Goal: Task Accomplishment & Management: Use online tool/utility

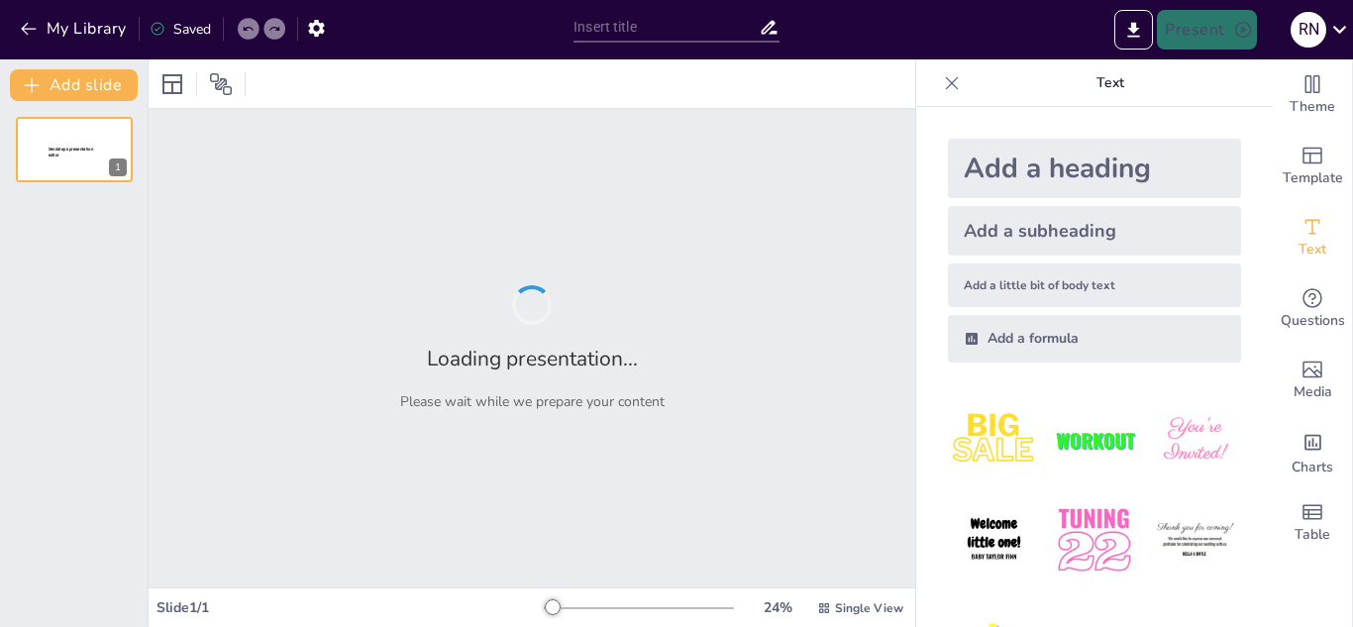
type input "Pengembangan Produk Sereal Sorgum: Solusi Ekonomi Berkelanjutan untuk Masyarakat"
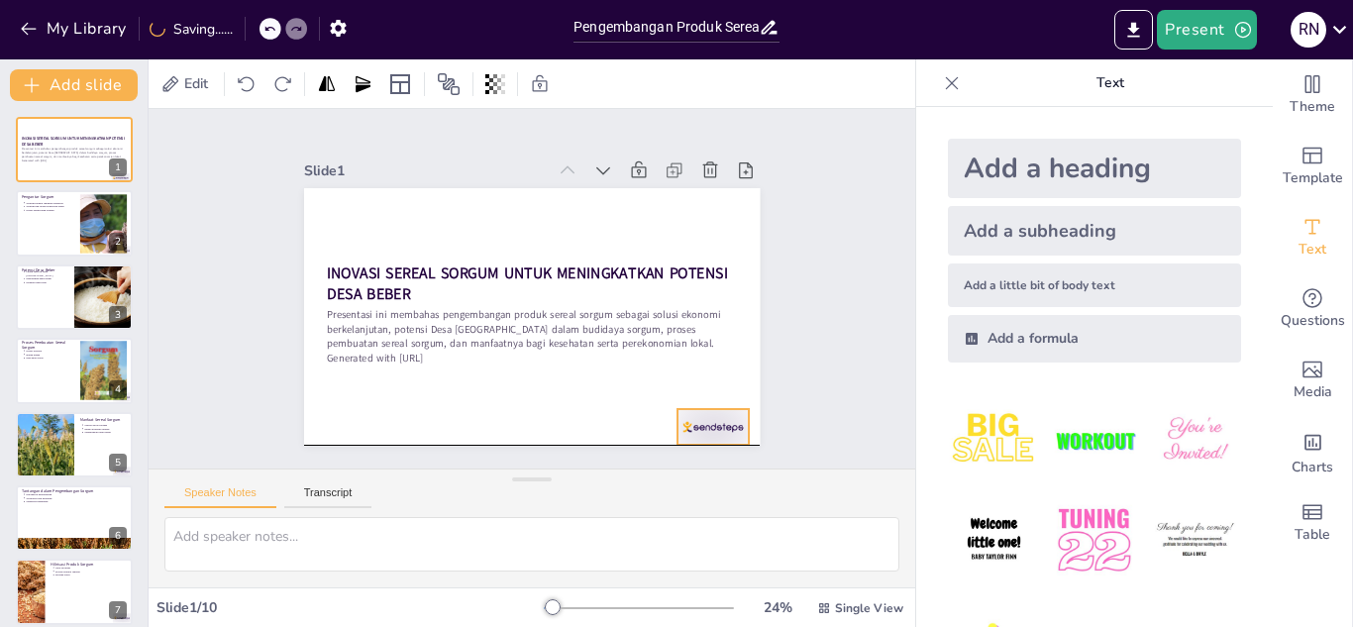
drag, startPoint x: 714, startPoint y: 419, endPoint x: 709, endPoint y: 432, distance: 13.8
click at [636, 471] on div at bounding box center [596, 506] width 78 height 70
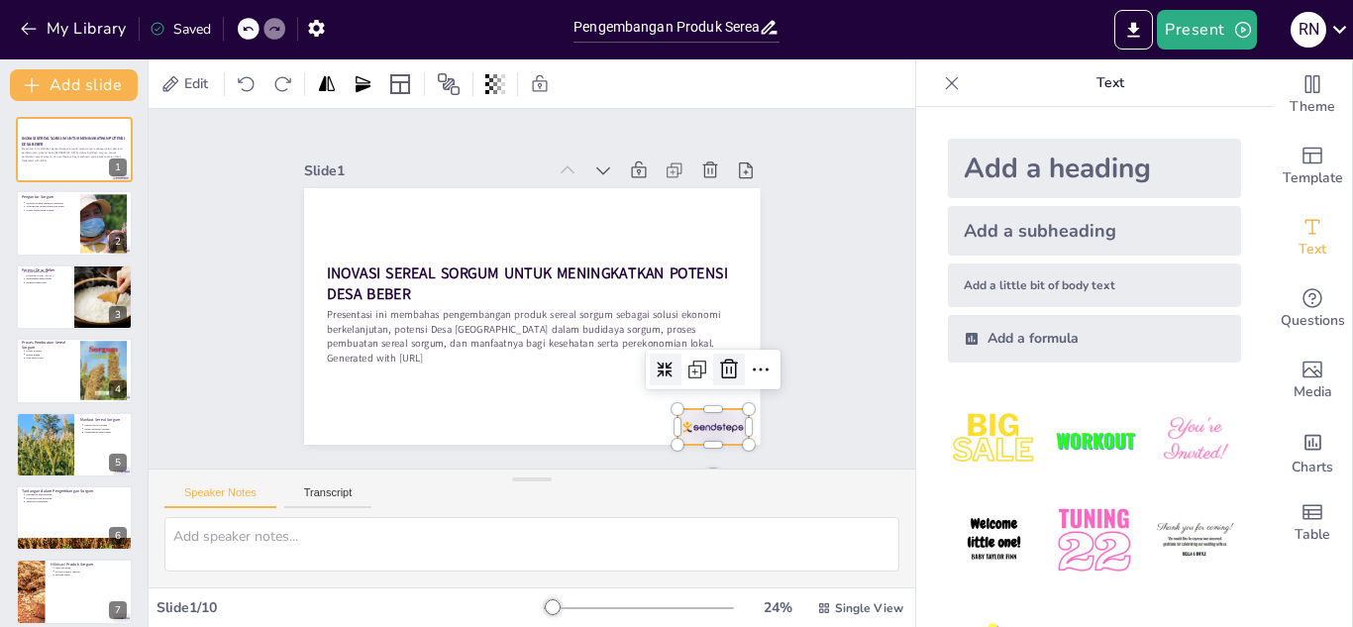
click at [678, 441] on icon at bounding box center [662, 457] width 33 height 33
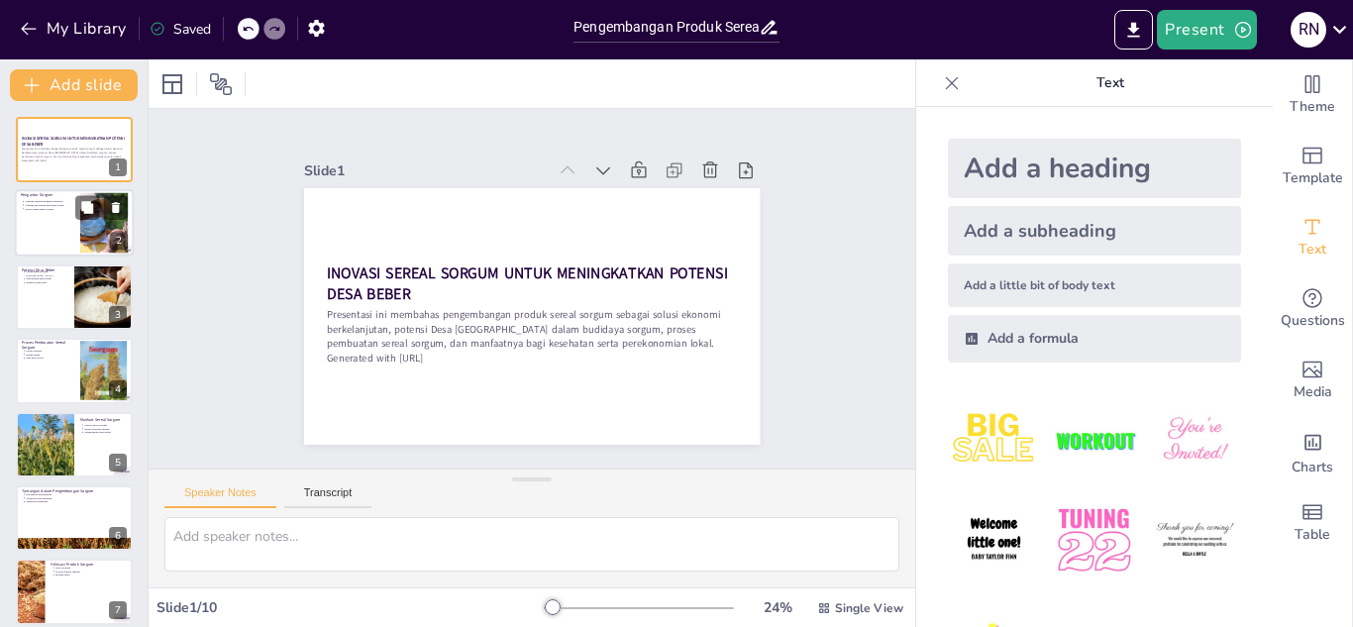
click at [60, 229] on div at bounding box center [74, 223] width 119 height 67
type textarea "Sorgum dikenal sebagai tanaman yang kaya akan nutrisi penting, termasuk antioks…"
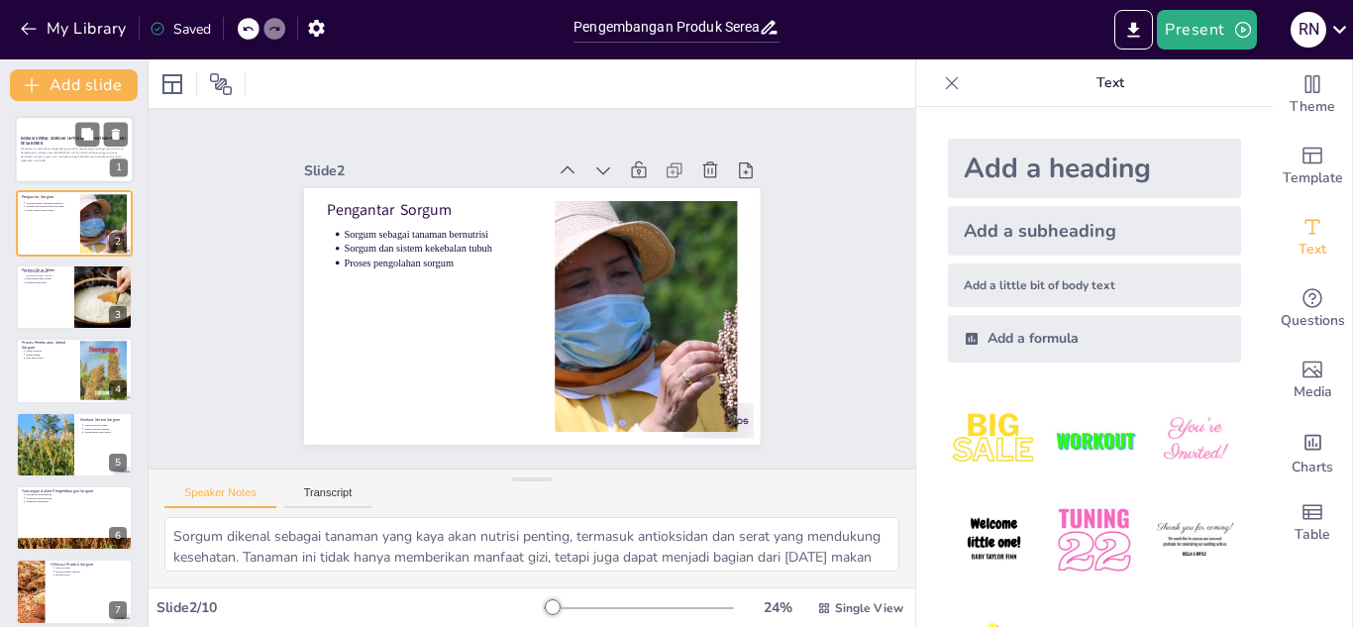
click at [65, 166] on div at bounding box center [74, 149] width 119 height 67
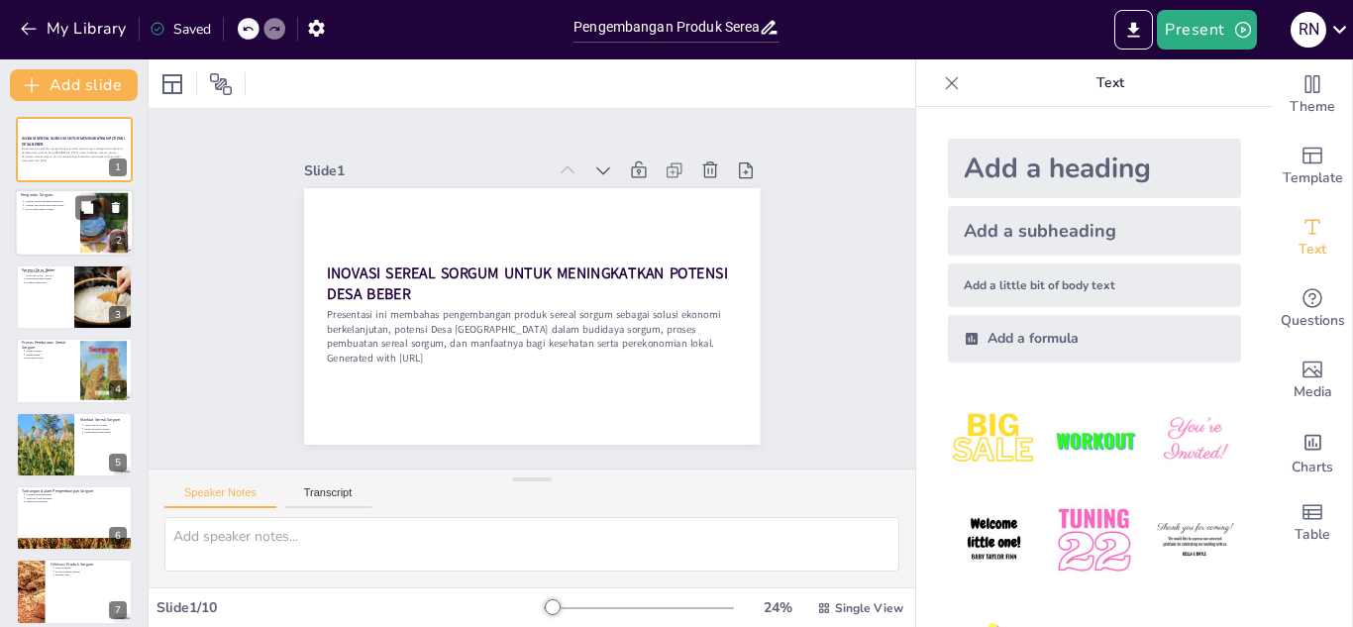
click at [64, 205] on p "Sorgum dan sistem kekebalan tubuh" at bounding box center [50, 206] width 50 height 4
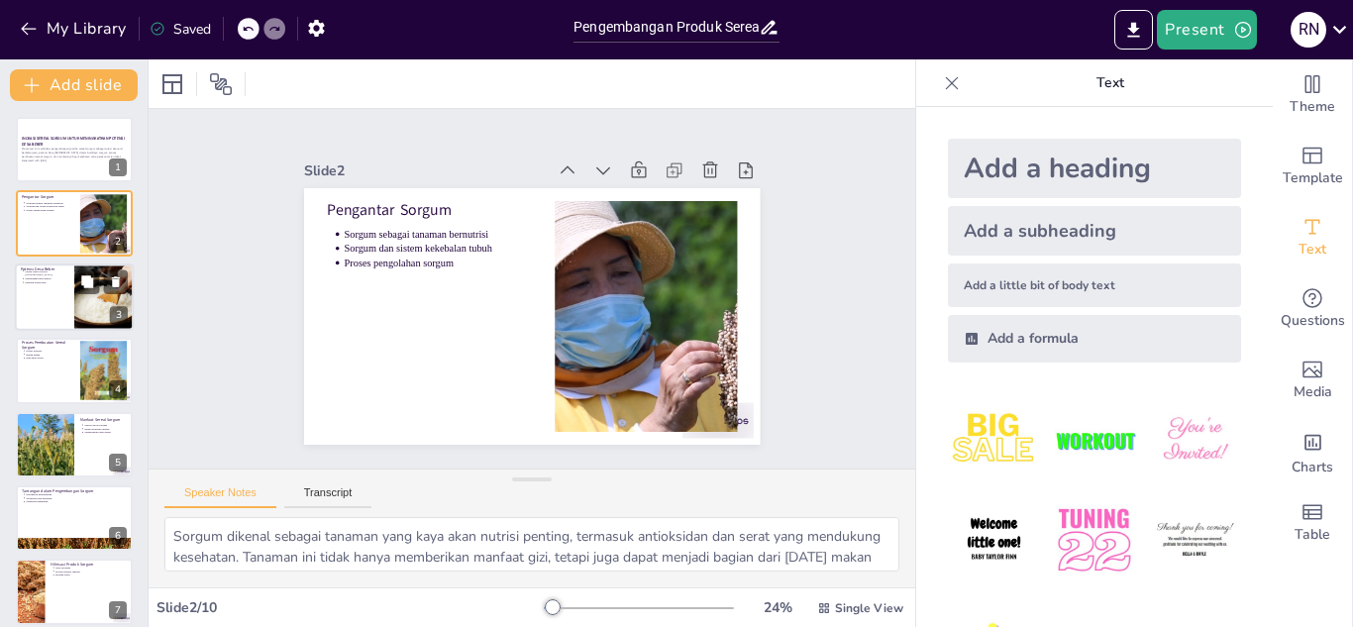
click at [62, 309] on div at bounding box center [74, 296] width 119 height 67
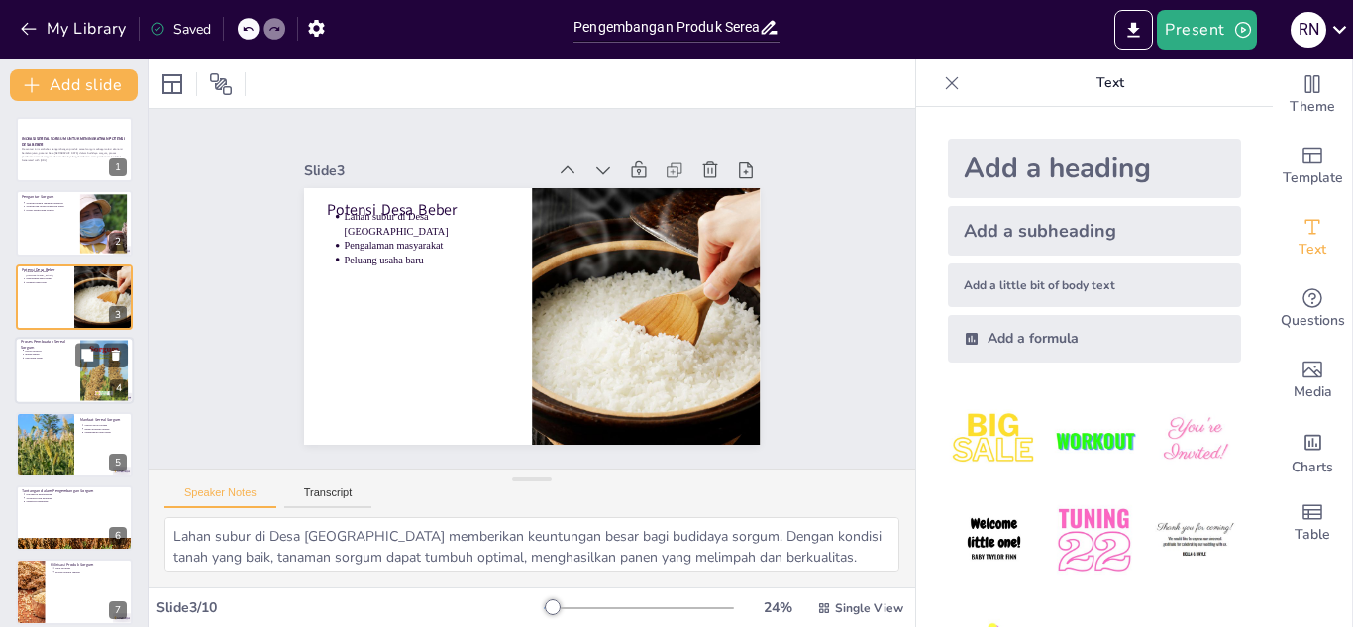
click at [62, 358] on p "Penyajian sereal" at bounding box center [50, 358] width 50 height 4
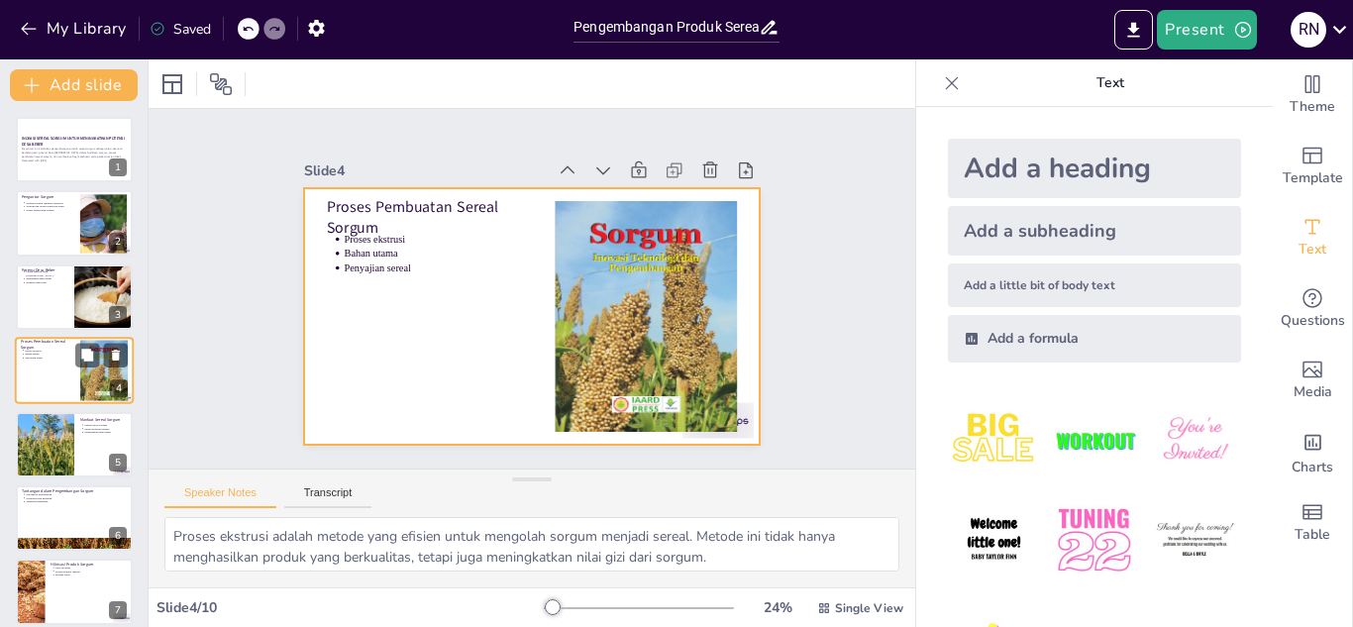
scroll to position [7, 0]
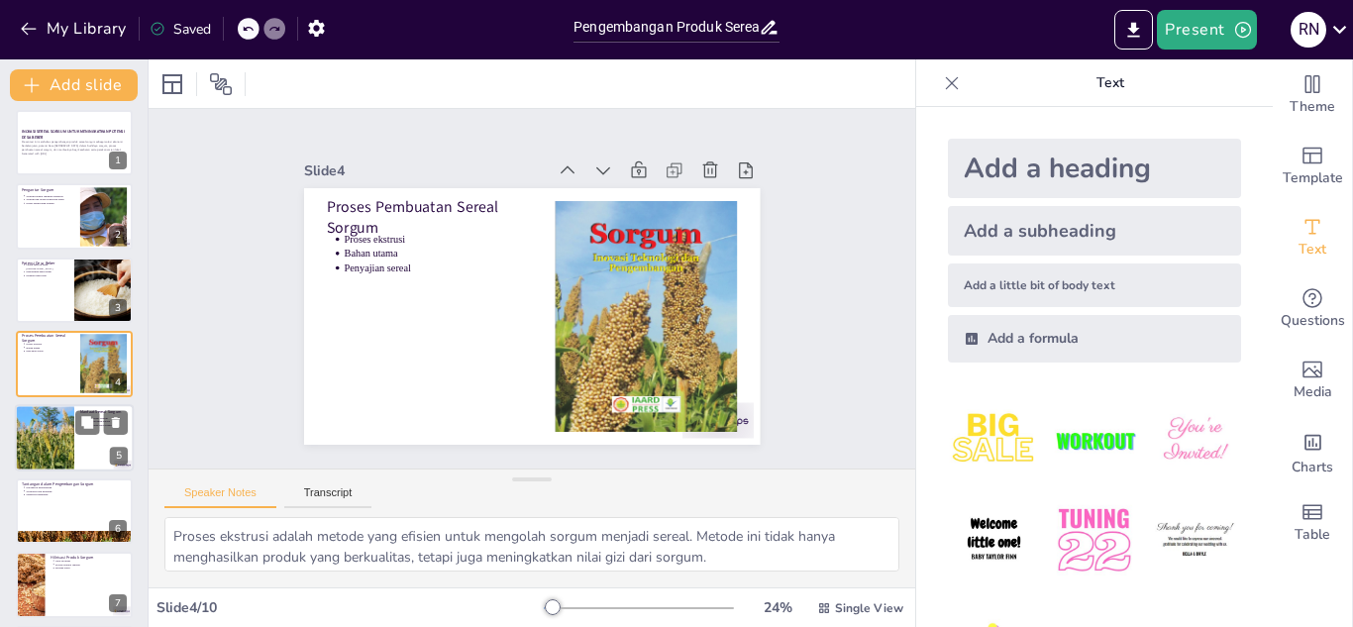
click at [57, 429] on div at bounding box center [45, 437] width 132 height 67
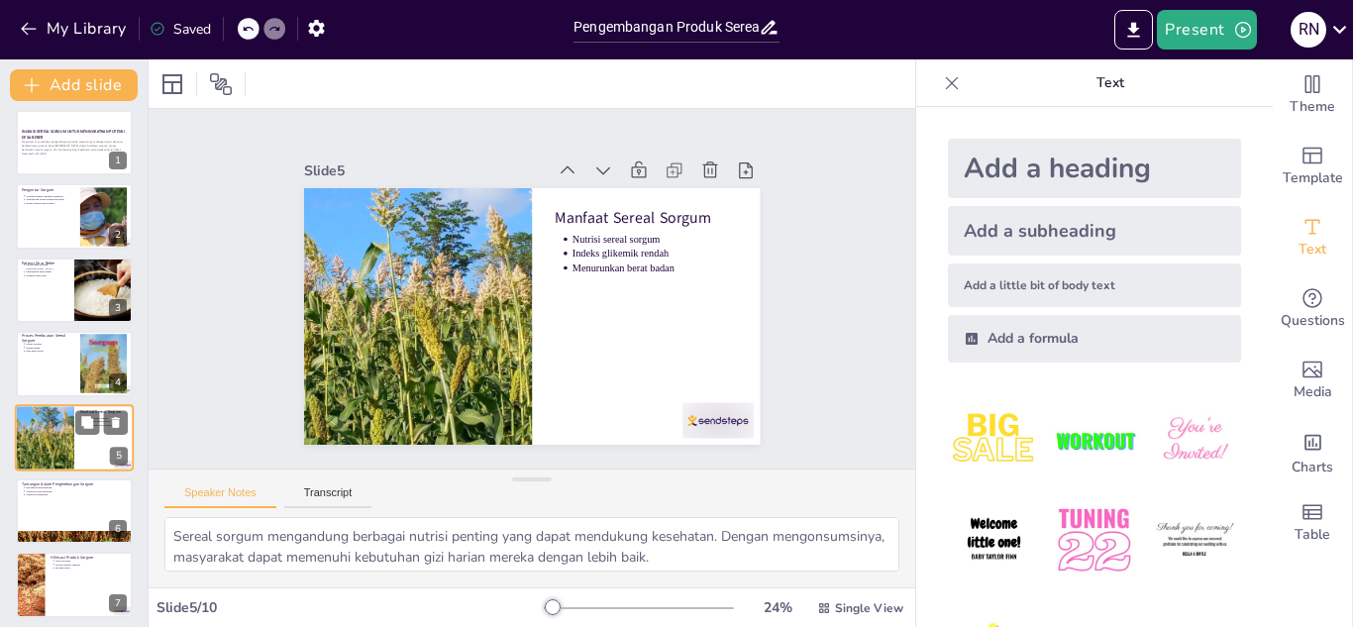
scroll to position [80, 0]
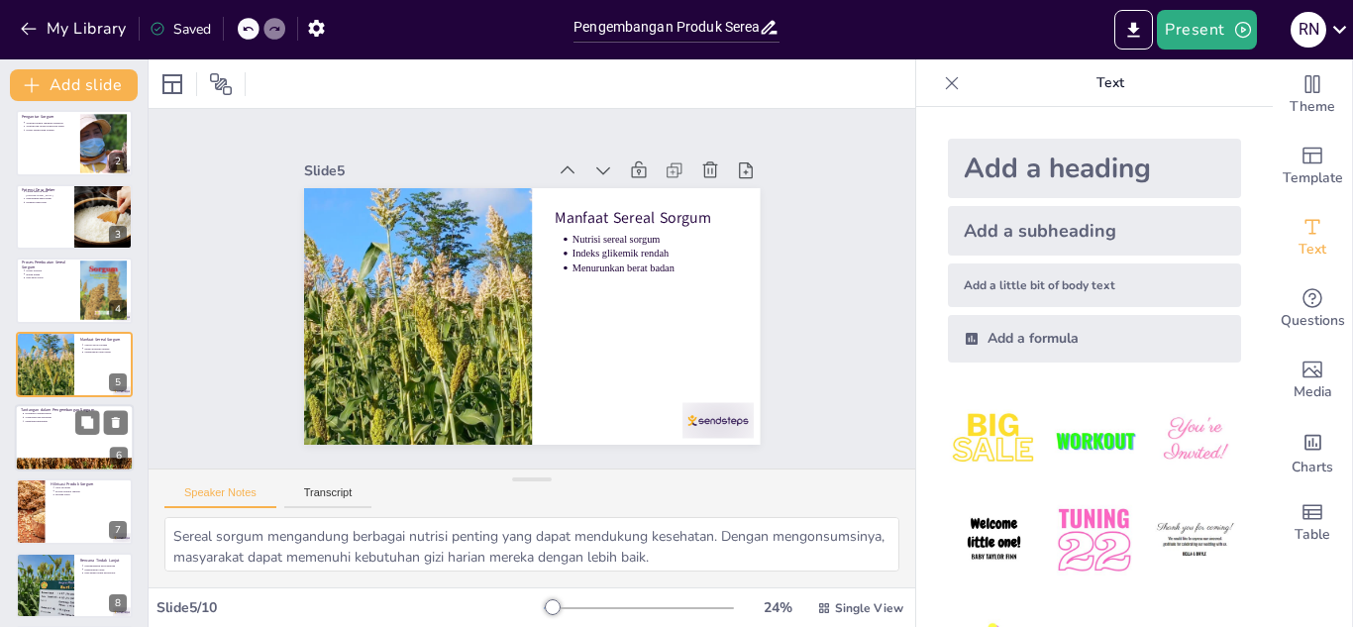
click at [59, 436] on div at bounding box center [74, 437] width 119 height 67
type textarea "Kurangnya pengetahuan mengenai sorgum menjadi kendala utama dalam pengembangan.…"
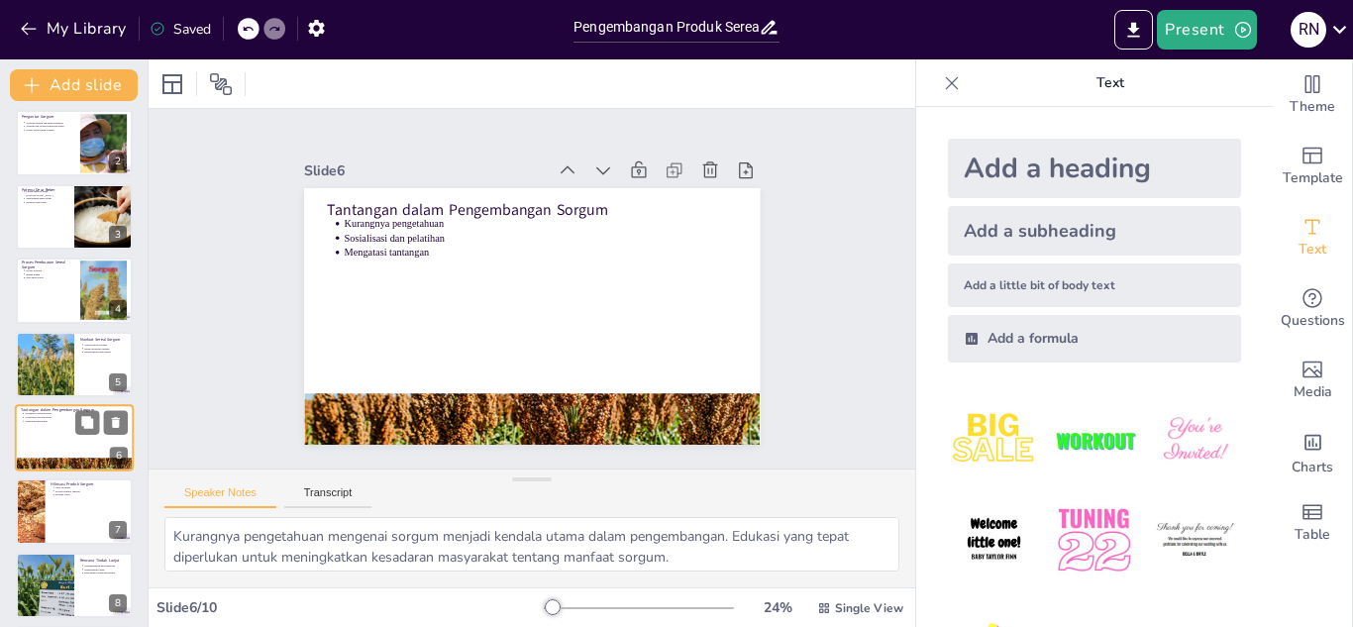
scroll to position [154, 0]
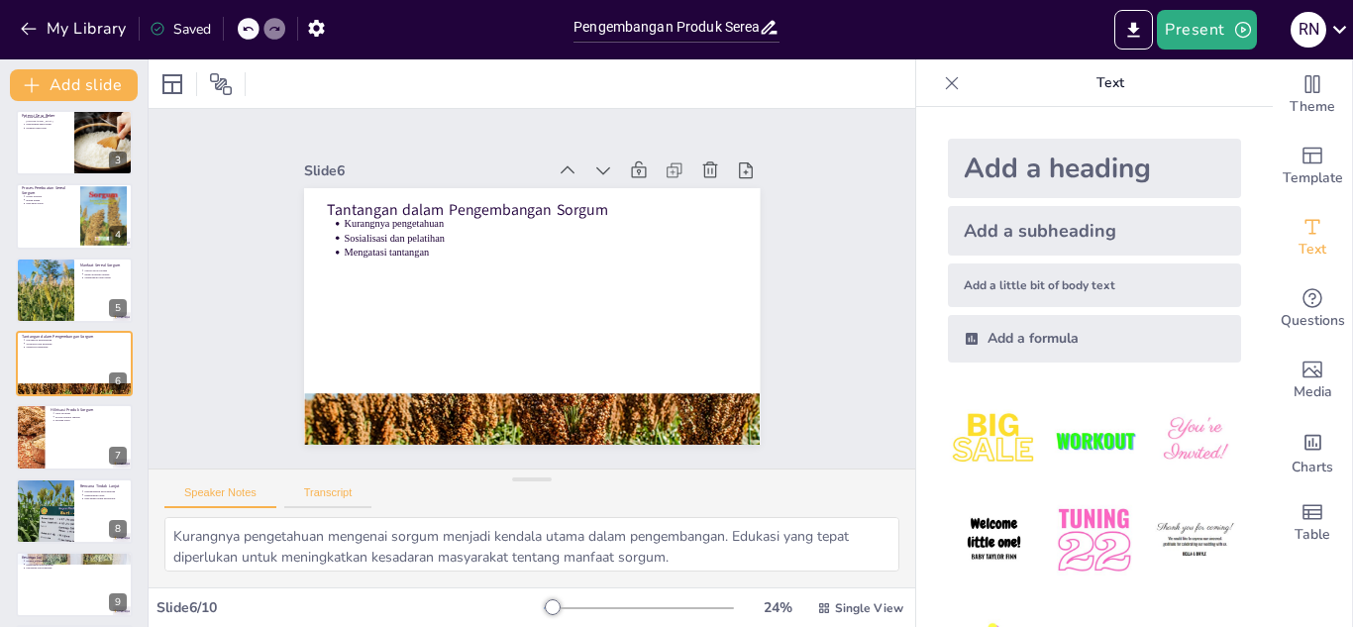
click at [312, 504] on button "Transcript" at bounding box center [328, 497] width 88 height 22
click at [38, 588] on div at bounding box center [74, 584] width 119 height 67
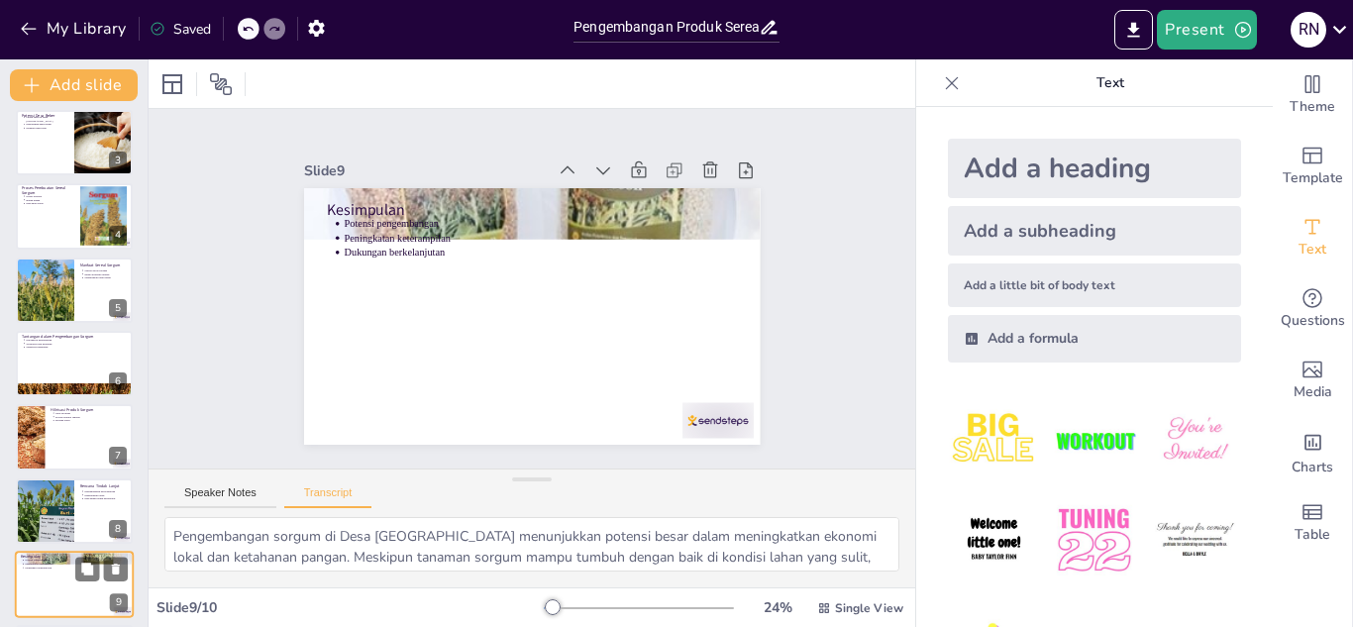
scroll to position [235, 0]
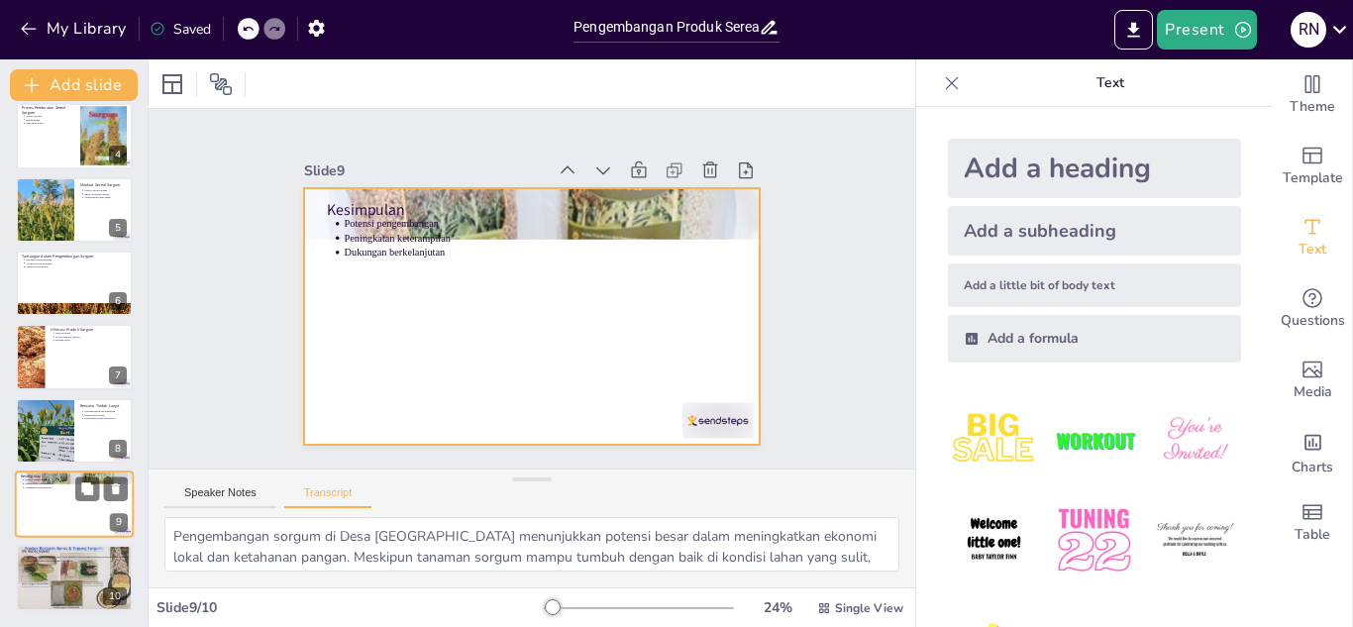
click at [50, 500] on div at bounding box center [74, 503] width 119 height 67
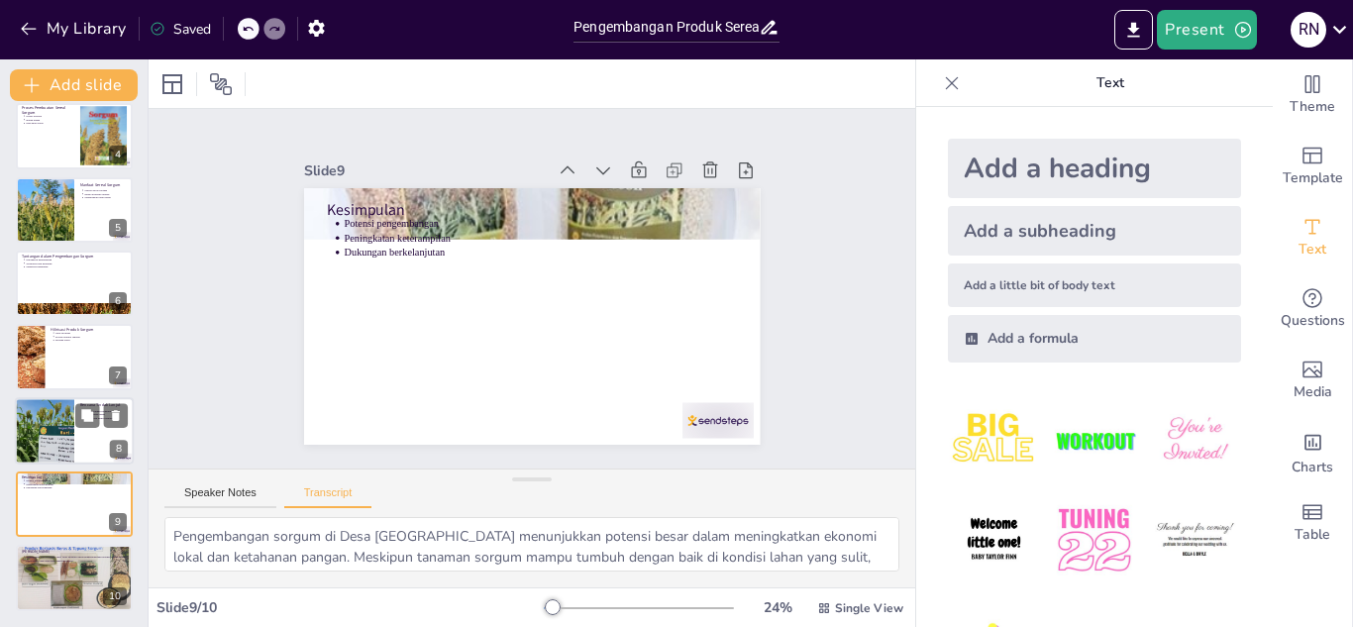
click at [37, 429] on div at bounding box center [44, 430] width 121 height 67
type textarea "Untuk mengoptimalkan pengembangan sorgum, diperlukan pendampingan berkelanjutan…"
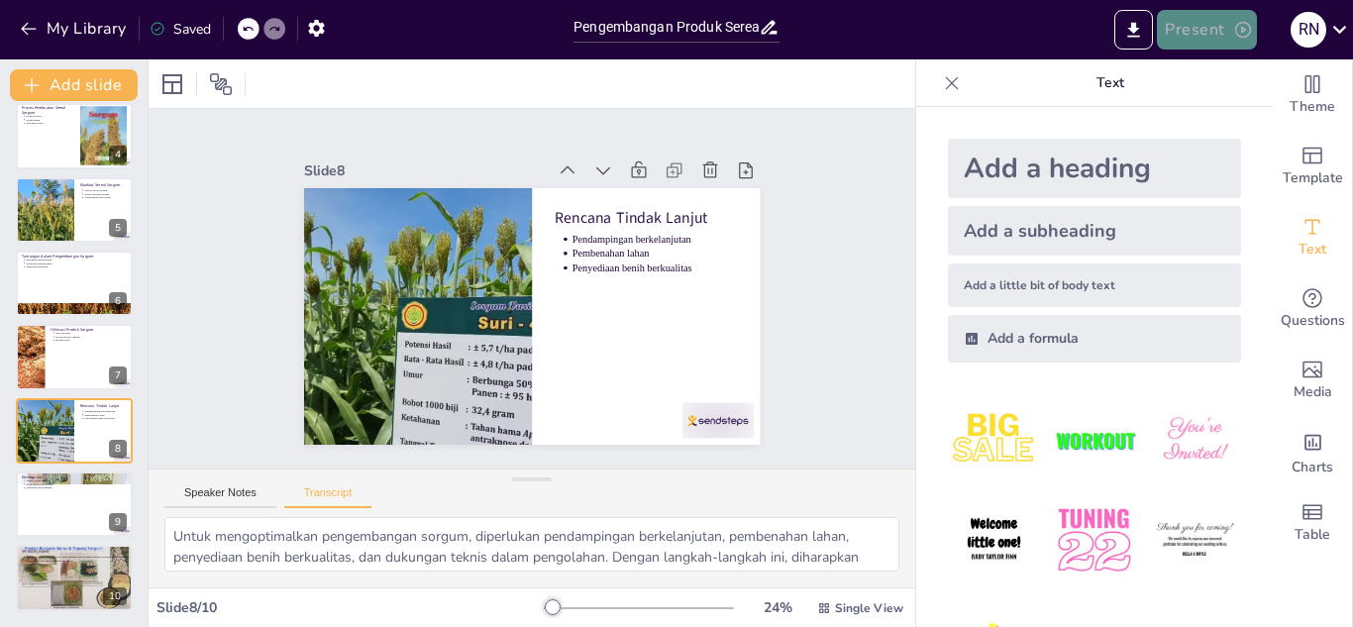
click at [1187, 24] on button "Present" at bounding box center [1206, 30] width 99 height 40
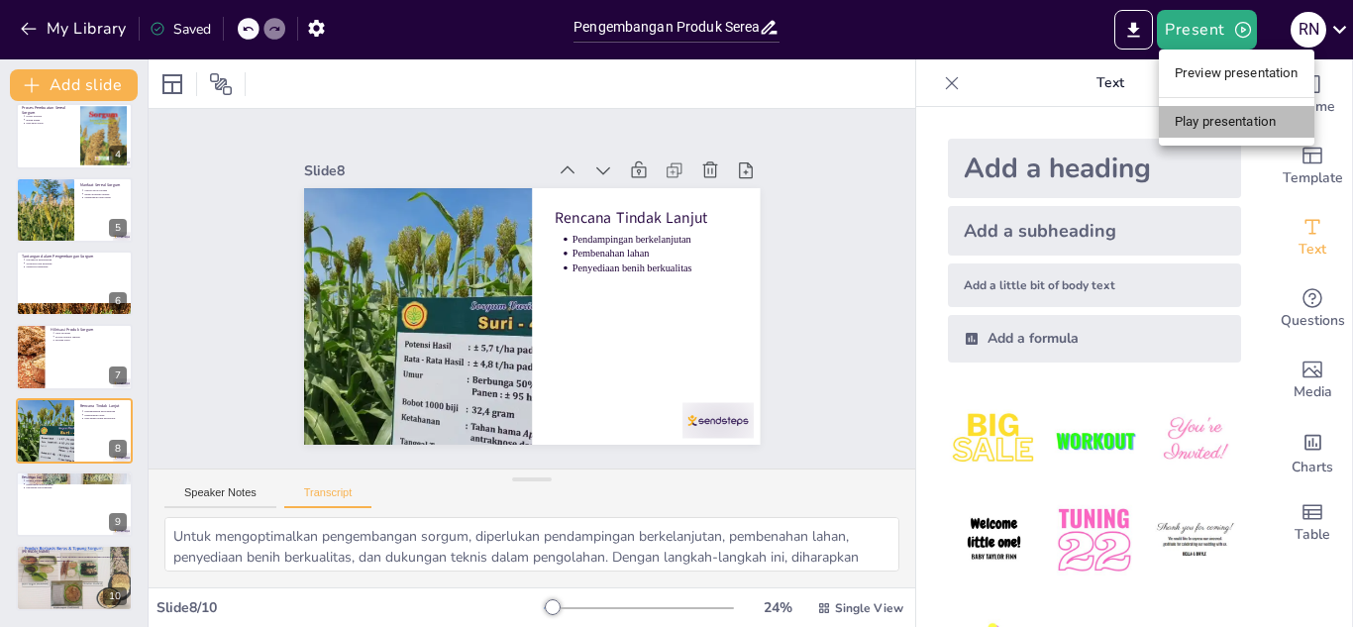
click at [1223, 111] on li "Play presentation" at bounding box center [1235, 122] width 155 height 32
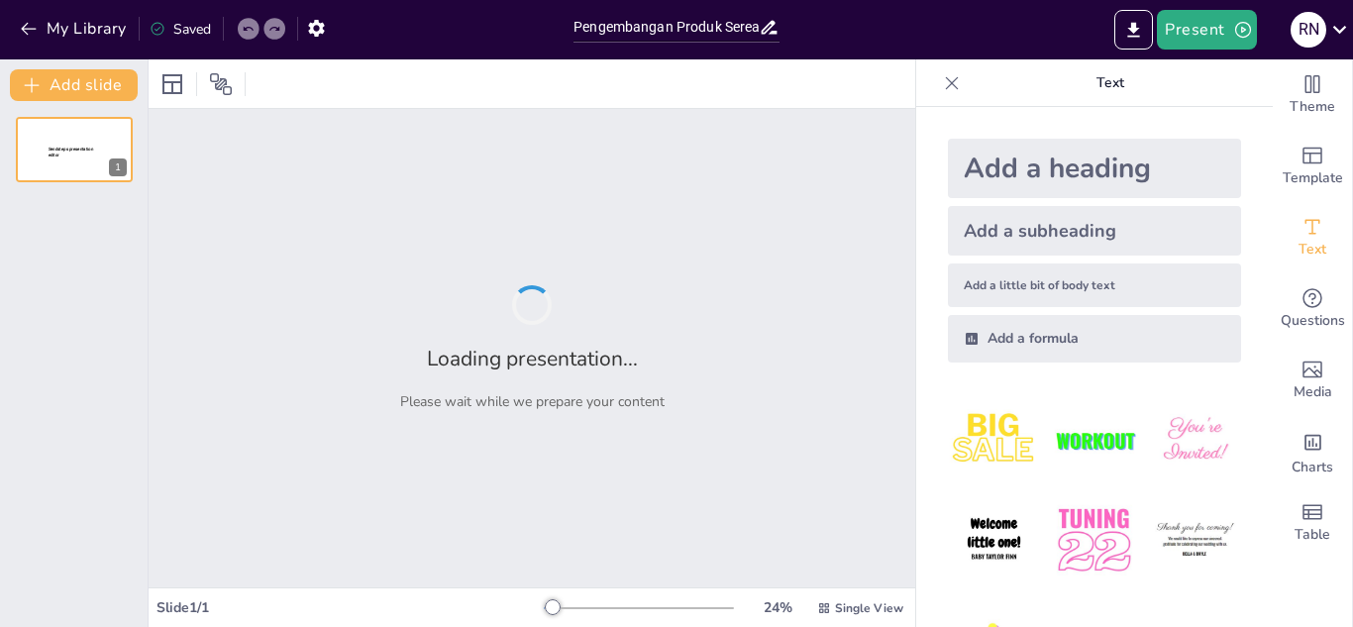
type input "Pengembangan Produk Sereal Sorgum: Solusi Ekonomi Berkelanjutan untuk Masyarakat"
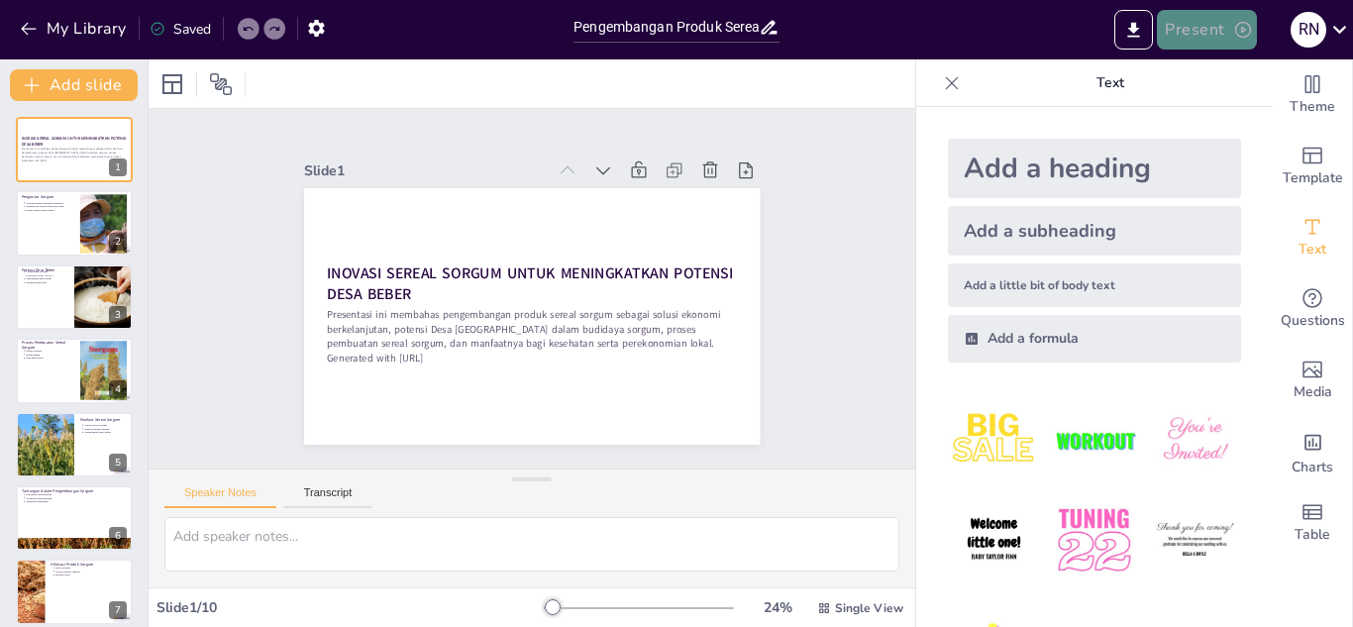
click at [1175, 32] on button "Present" at bounding box center [1206, 30] width 99 height 40
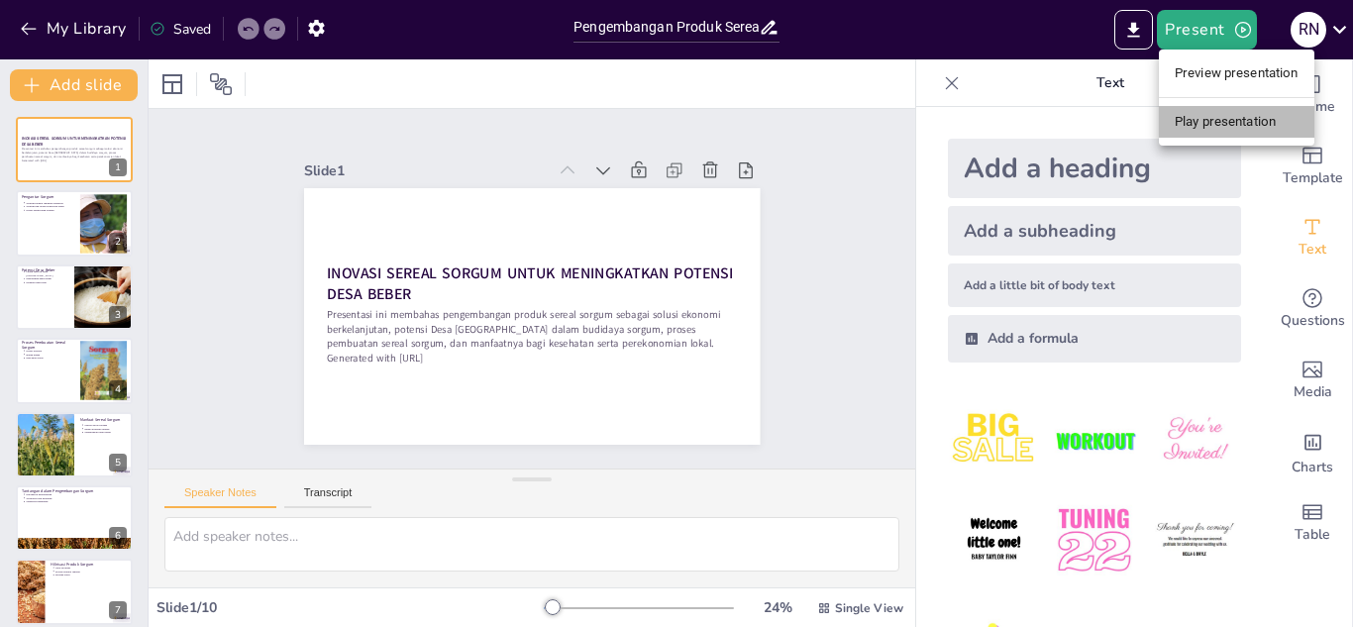
click at [1239, 118] on li "Play presentation" at bounding box center [1235, 122] width 155 height 32
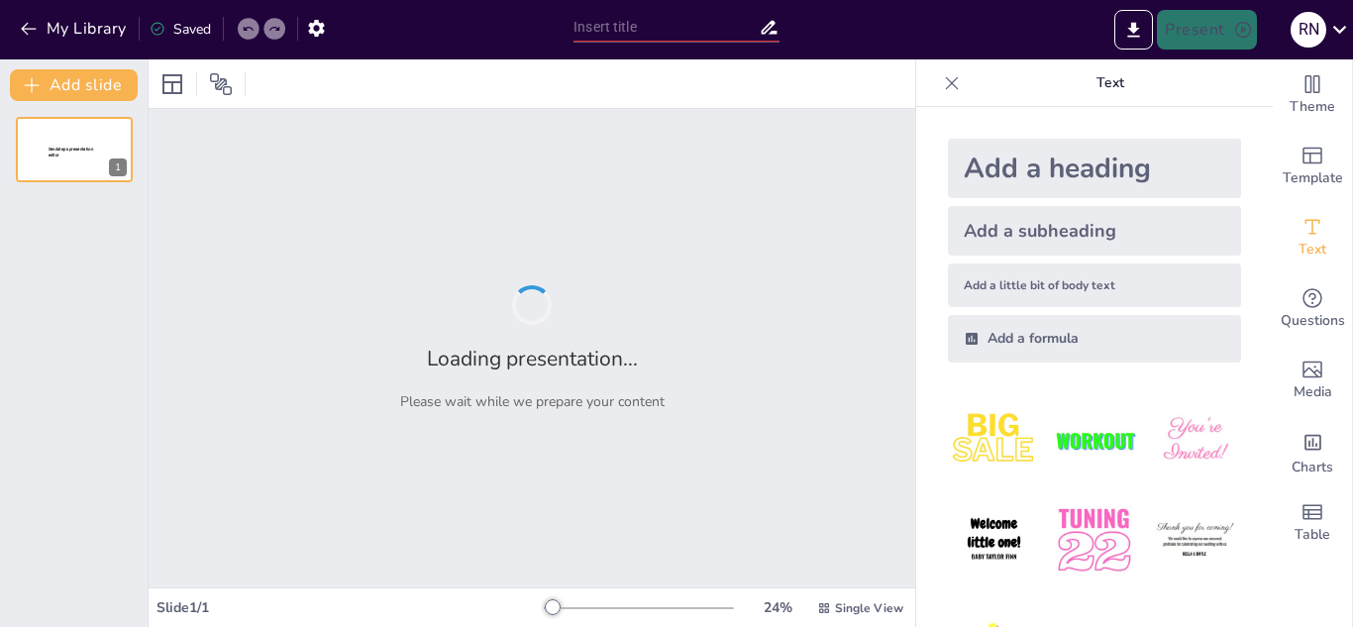
type input "Pengembangan Produk Sereal Sorgum: Solusi Ekonomi Berkelanjutan untuk Masyarakat"
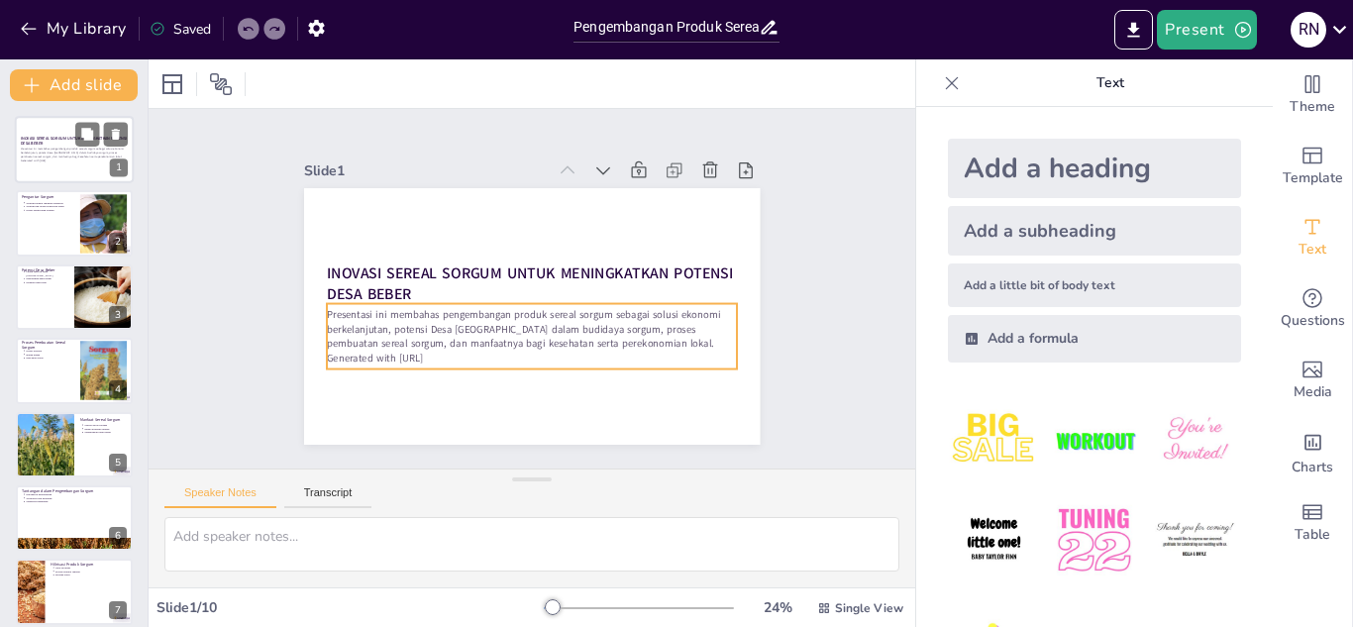
type textarea "Sorgum dikenal sebagai tanaman yang kaya akan nutrisi penting, termasuk antioks…"
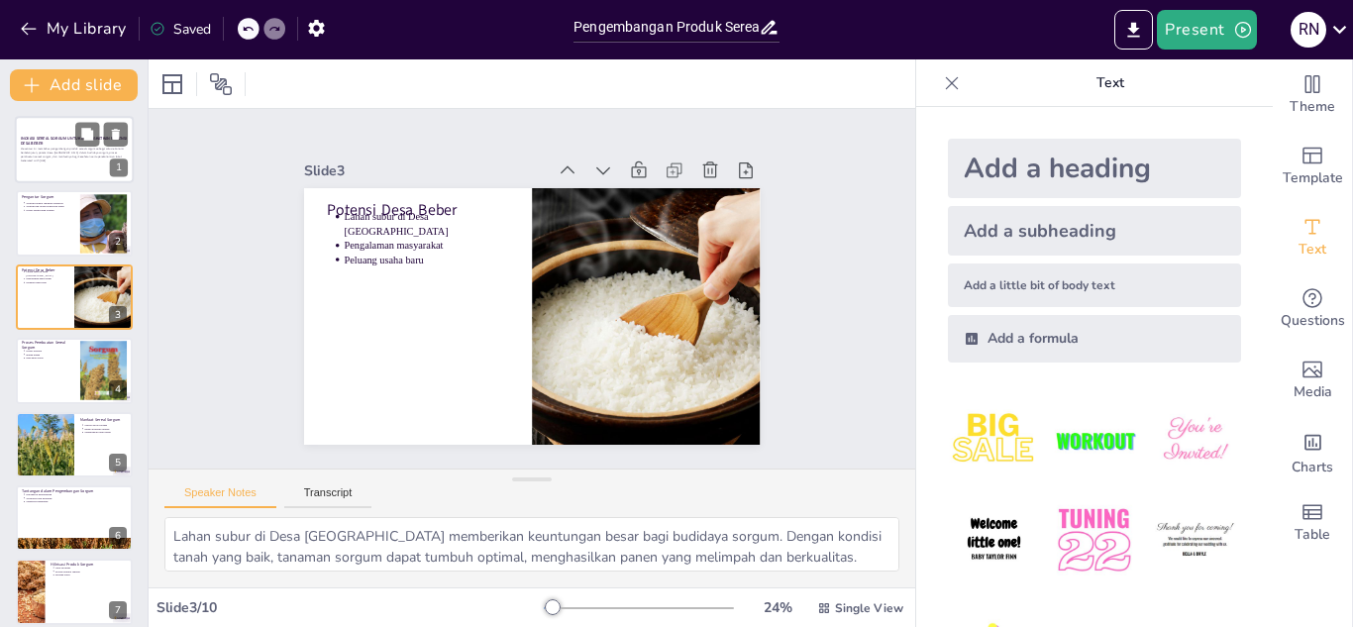
type textarea "Sorgum dikenal sebagai tanaman yang kaya akan nutrisi penting, termasuk antioks…"
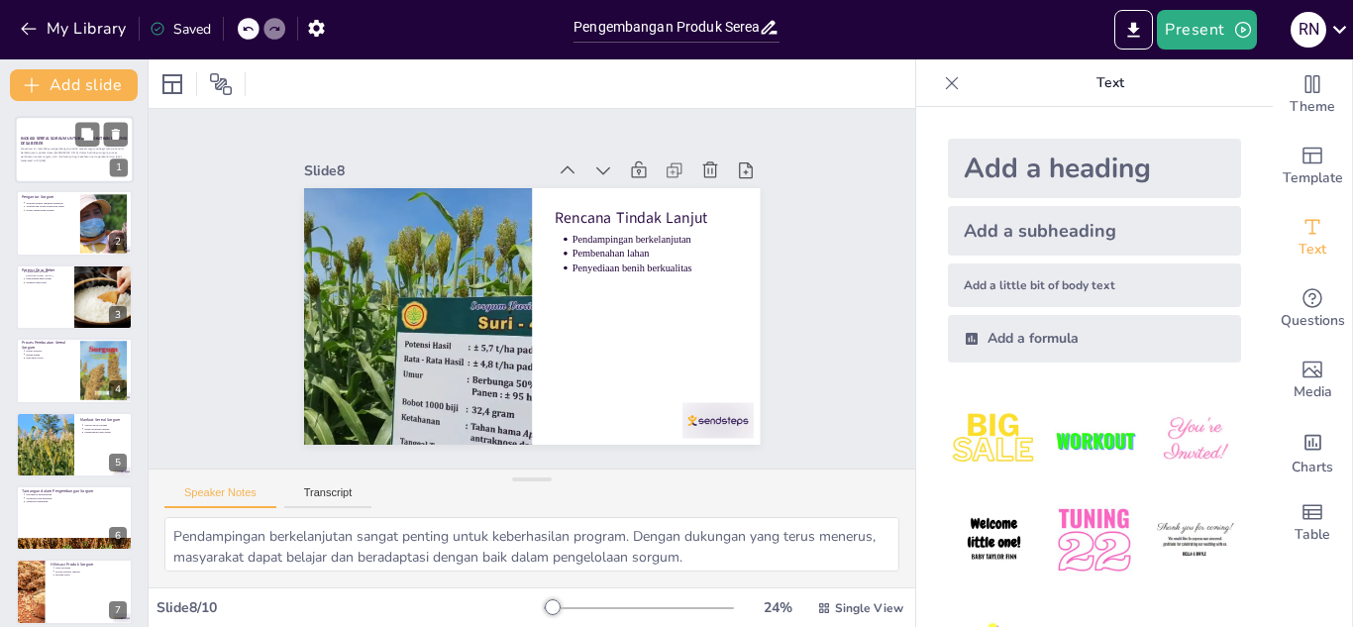
type textarea "Potensi pengembangan sorgum di Desa Beber sangat besar. Dengan dukungan yang te…"
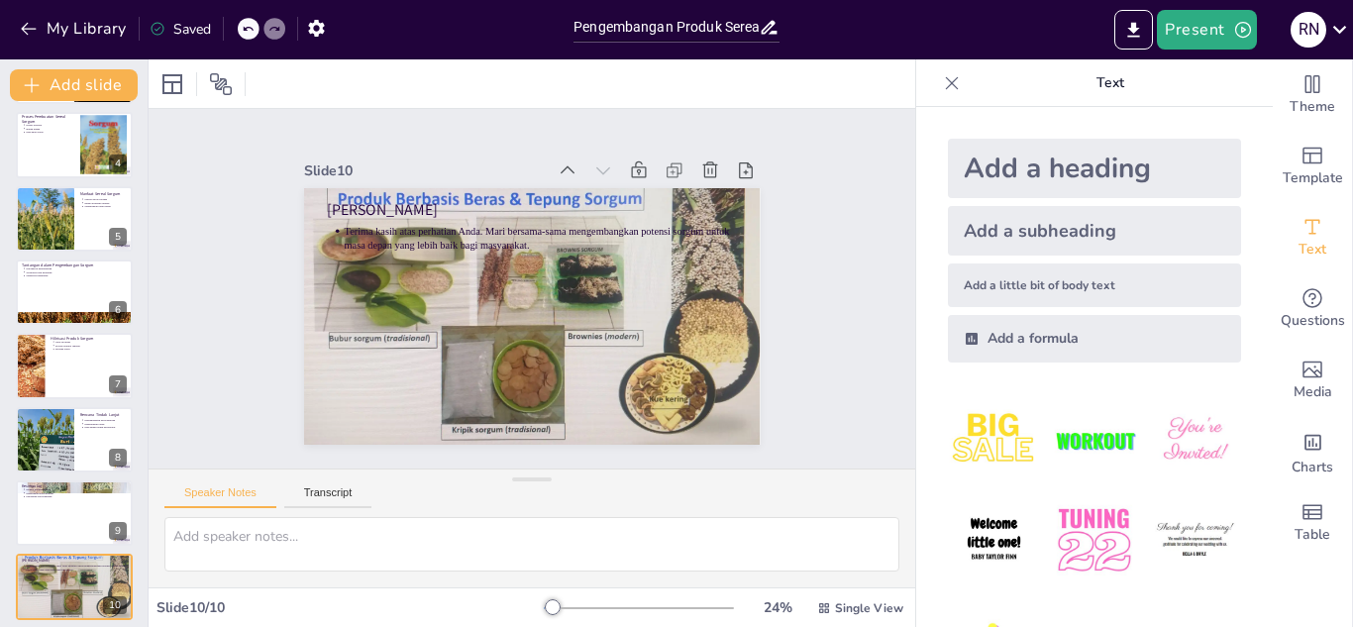
scroll to position [235, 0]
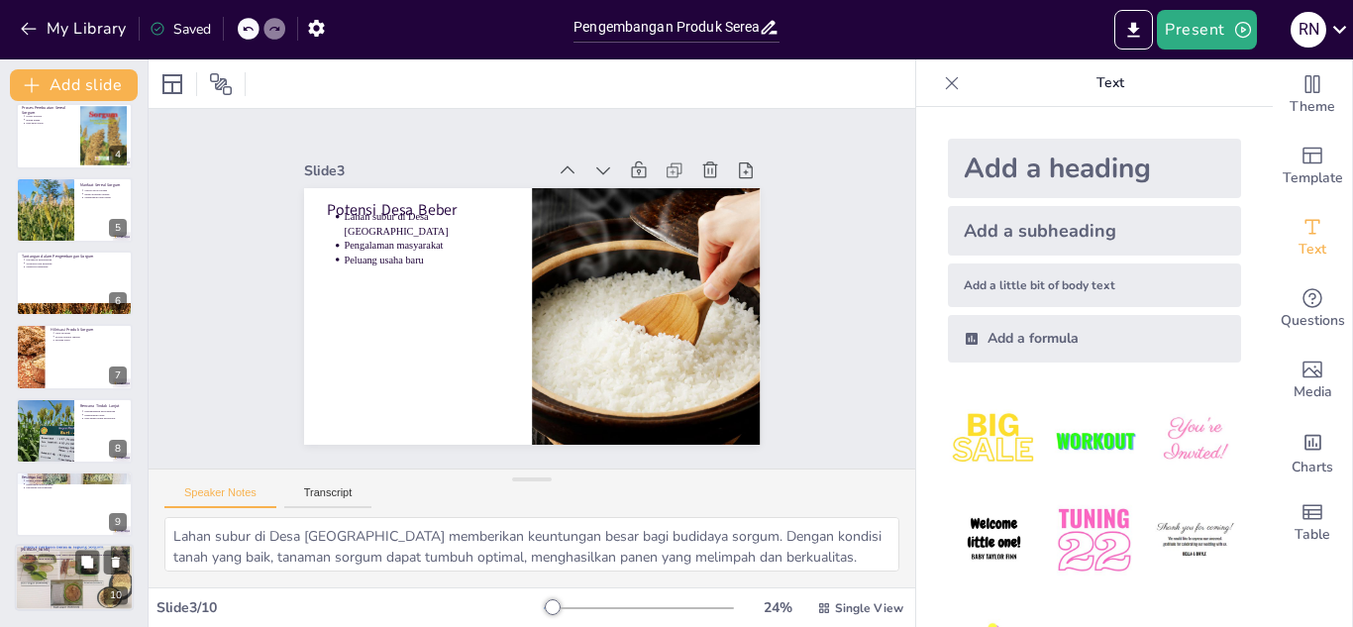
type textarea "Sorgum dikenal sebagai tanaman yang kaya akan nutrisi penting, termasuk antioks…"
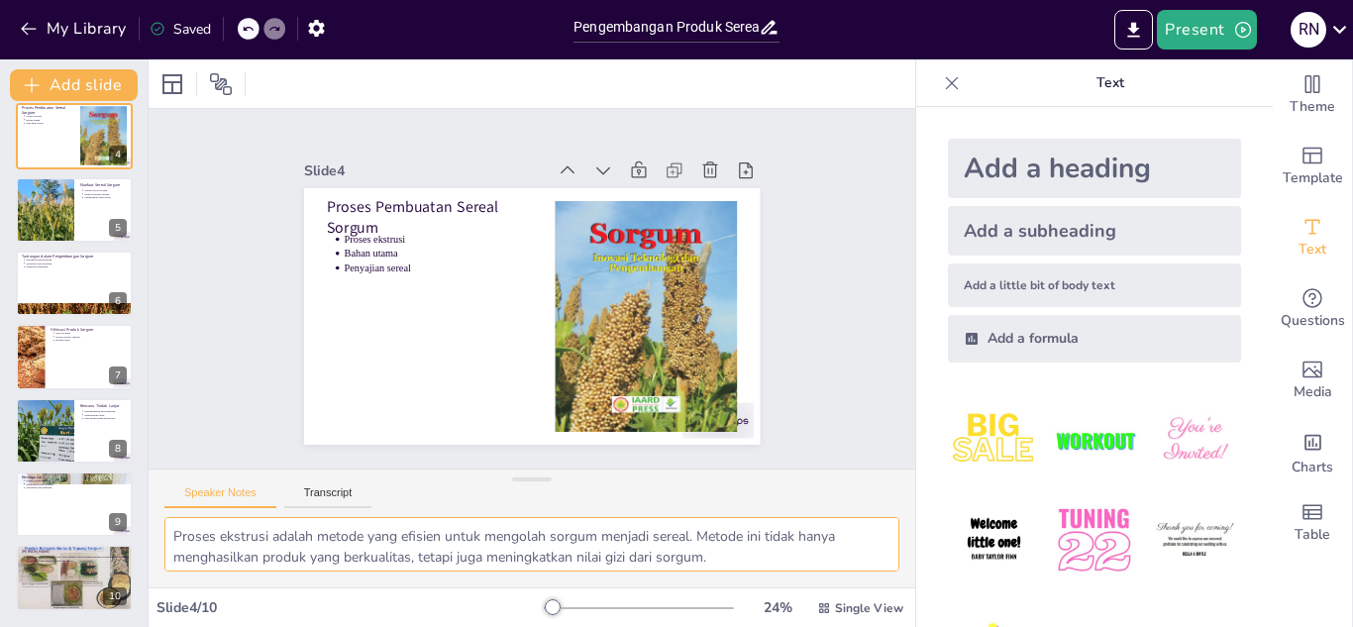
click at [676, 555] on textarea "Proses ekstrusi adalah metode yang efisien untuk mengolah sorgum menjadi sereal…" at bounding box center [531, 544] width 735 height 54
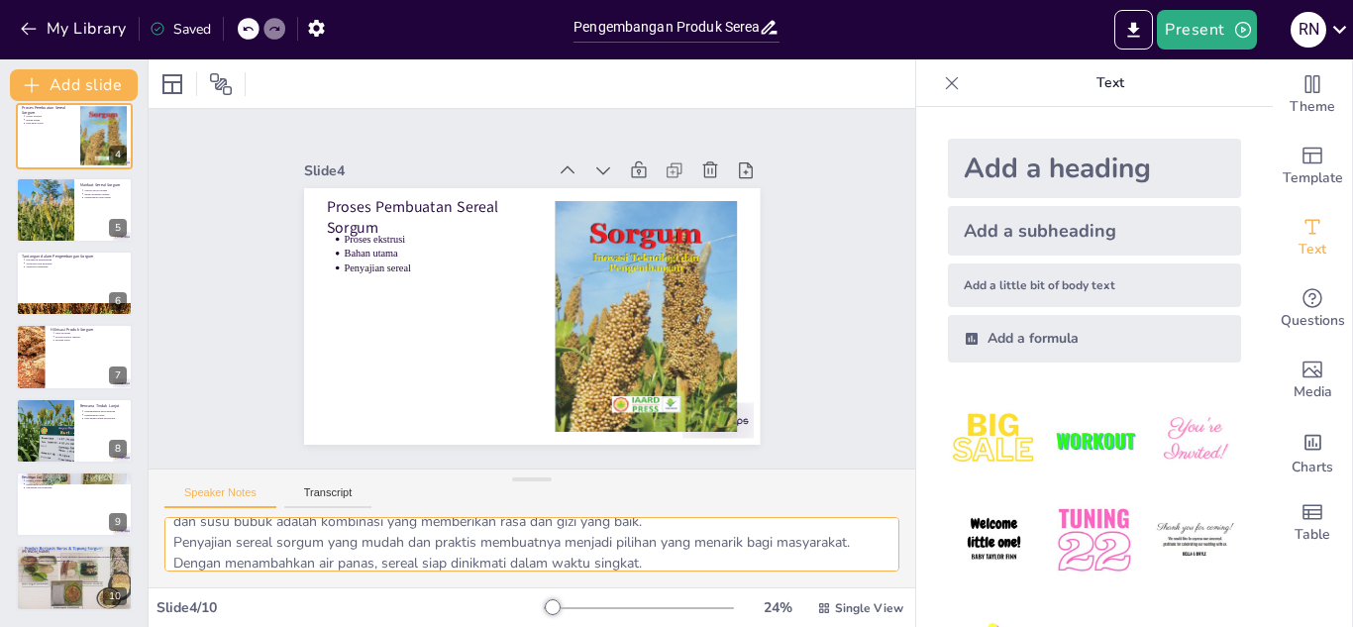
scroll to position [88, 0]
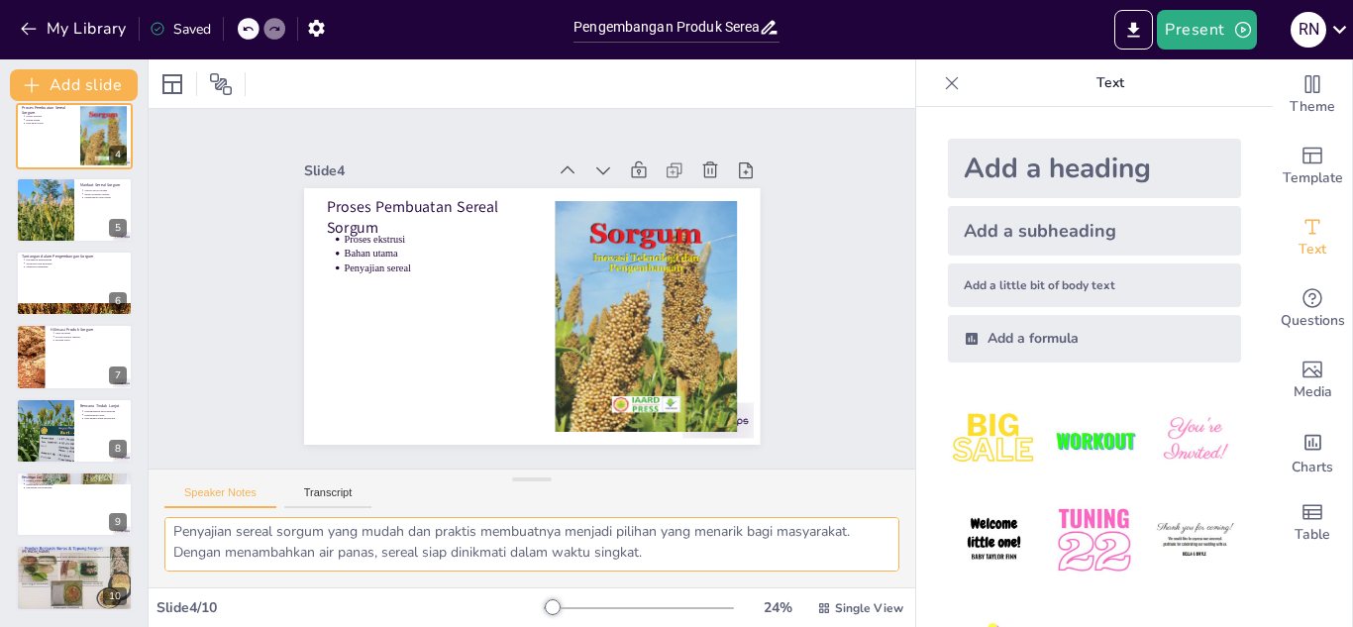
drag, startPoint x: 745, startPoint y: 557, endPoint x: 662, endPoint y: 588, distance: 87.7
click at [662, 588] on div "Slide 1 INOVASI SEREAL SORGUM UNTUK MENINGKATKAN POTENSI DESA BEBER Presentasi …" at bounding box center [532, 342] width 766 height 567
click at [672, 552] on textarea "Proses ekstrusi adalah metode yang efisien untuk mengolah sorgum menjadi sereal…" at bounding box center [531, 544] width 735 height 54
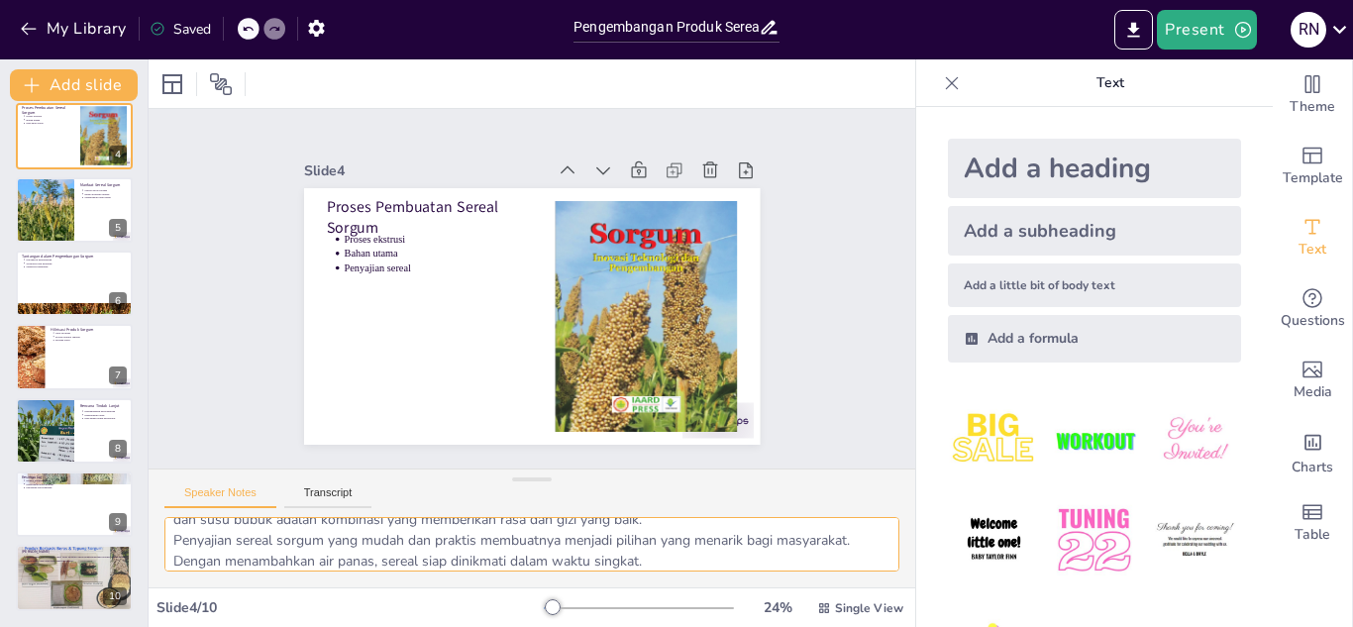
scroll to position [100, 0]
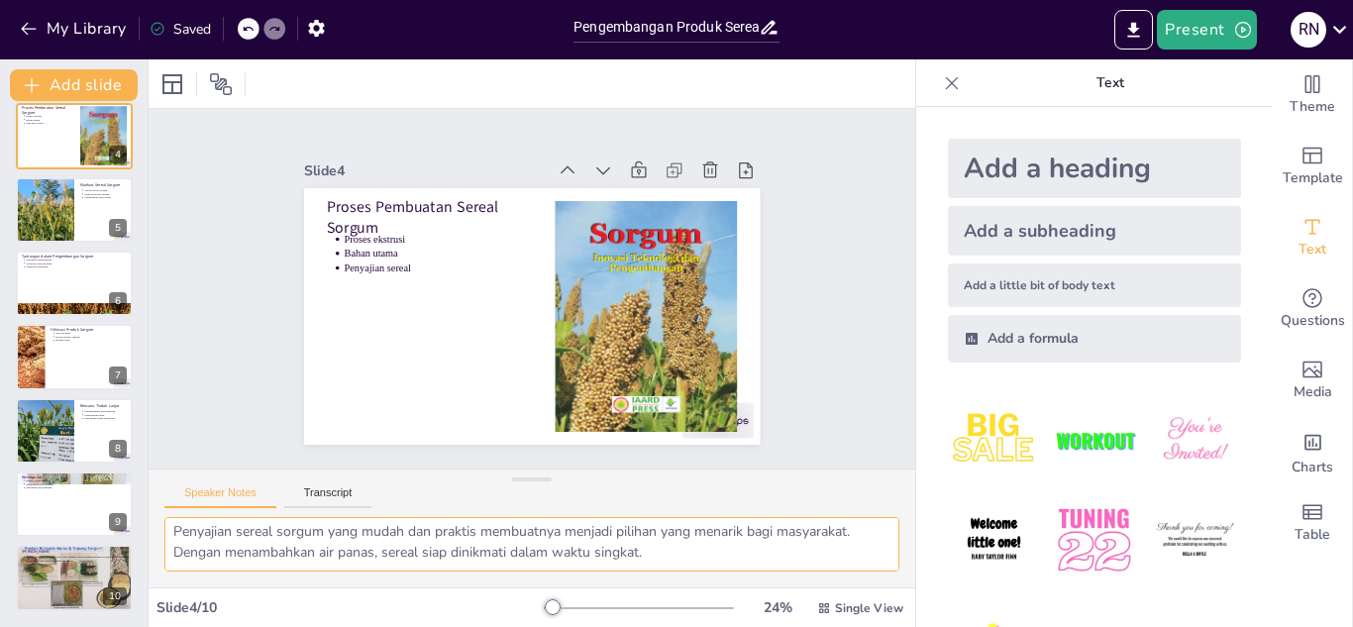
type textarea "Proses ekstrusi adalah metode yang efisien untuk mengolah sorgum menjadi sereal…"
click at [317, 494] on button "Transcript" at bounding box center [328, 497] width 88 height 22
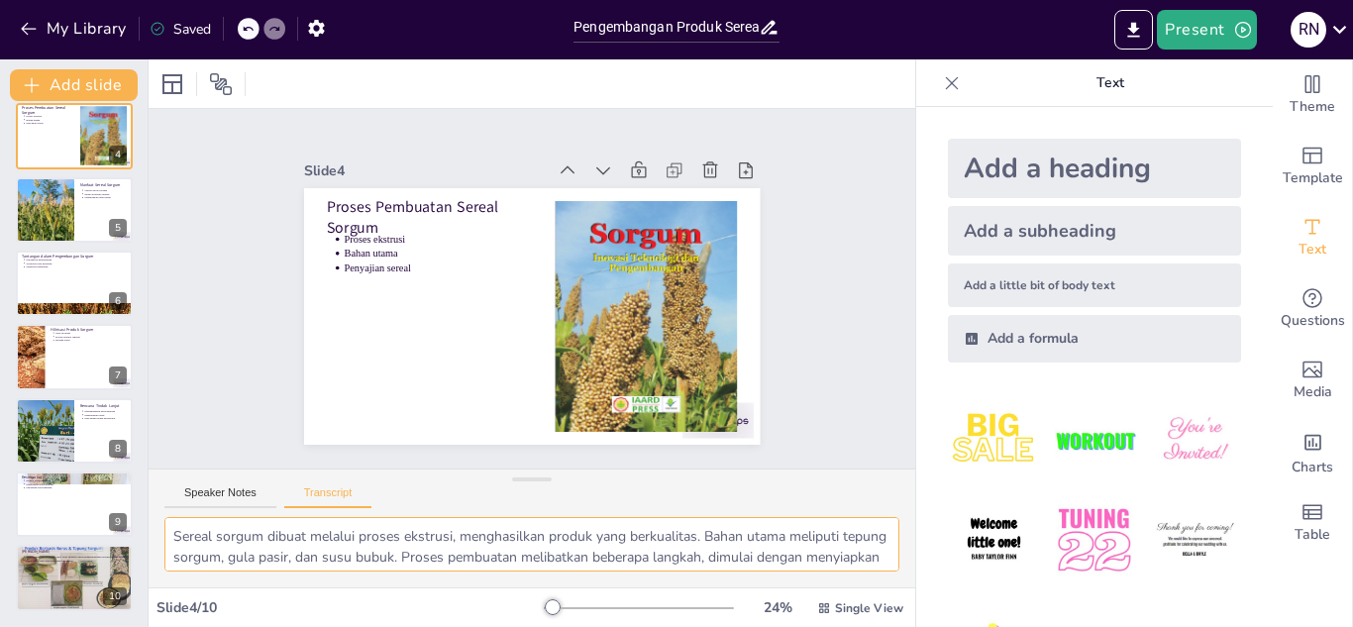
click at [488, 547] on textarea "Sereal sorgum dibuat melalui proses ekstrusi, menghasilkan produk yang berkuali…" at bounding box center [531, 544] width 735 height 54
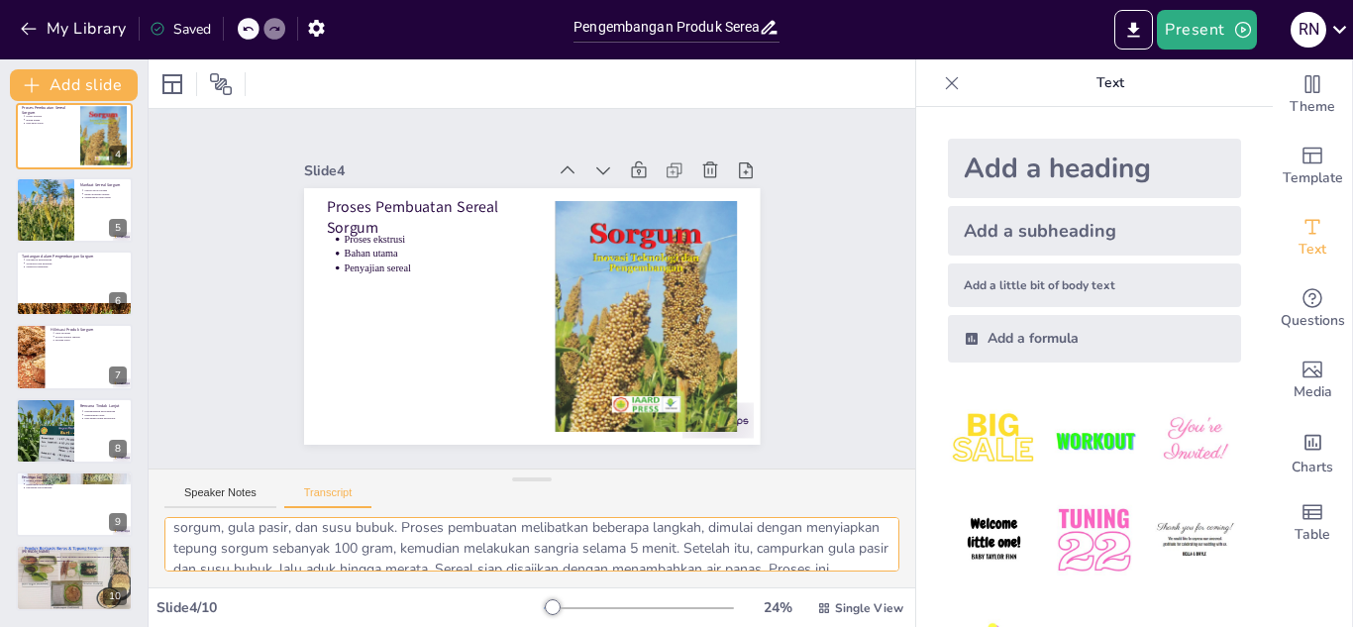
scroll to position [9, 0]
click at [203, 500] on button "Speaker Notes" at bounding box center [220, 497] width 112 height 22
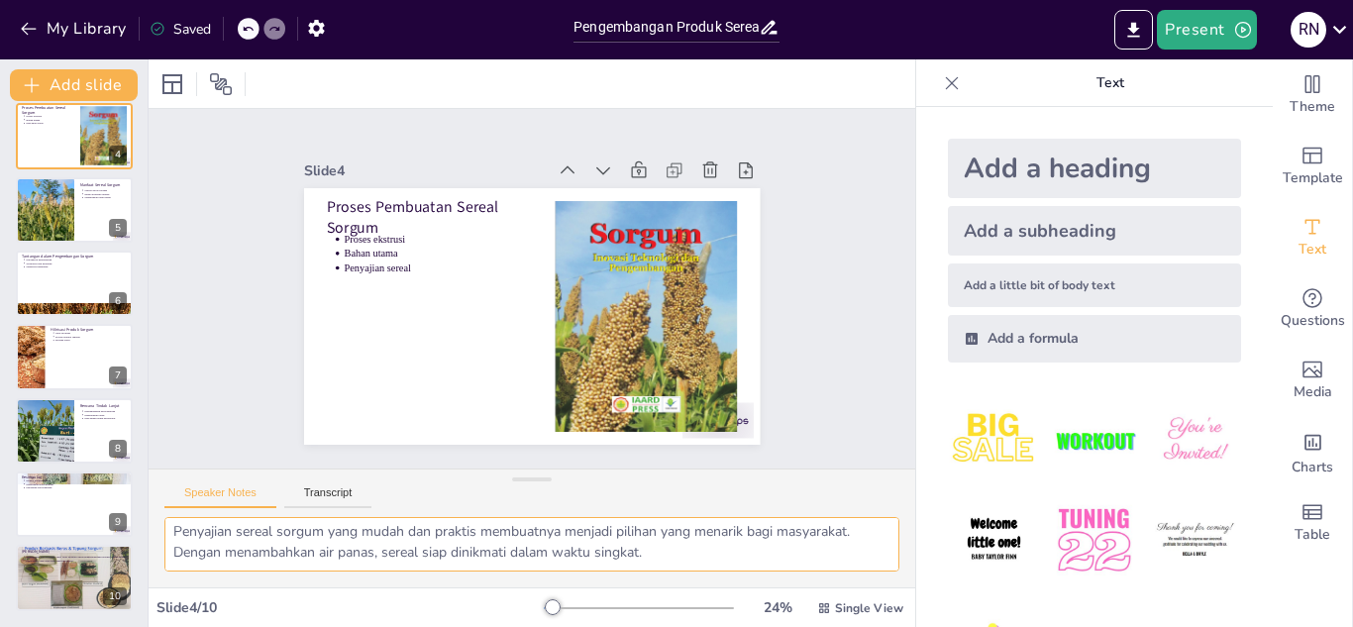
scroll to position [109, 0]
click at [71, 181] on div at bounding box center [45, 209] width 132 height 67
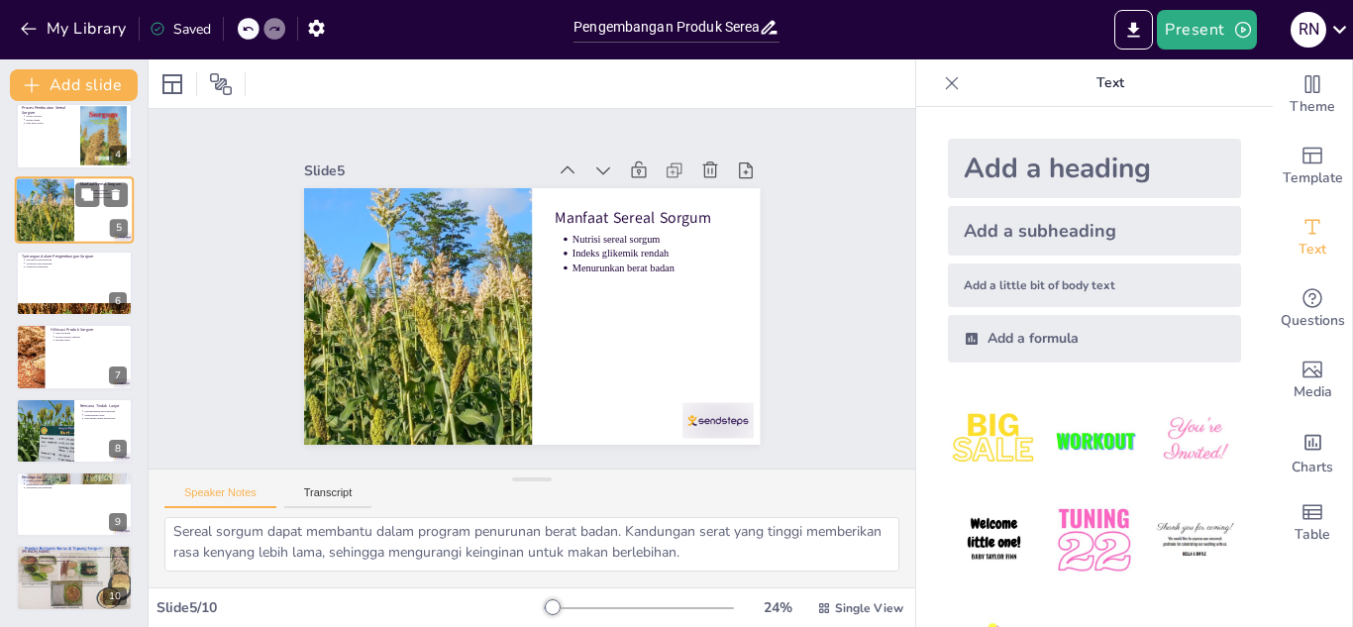
scroll to position [88, 0]
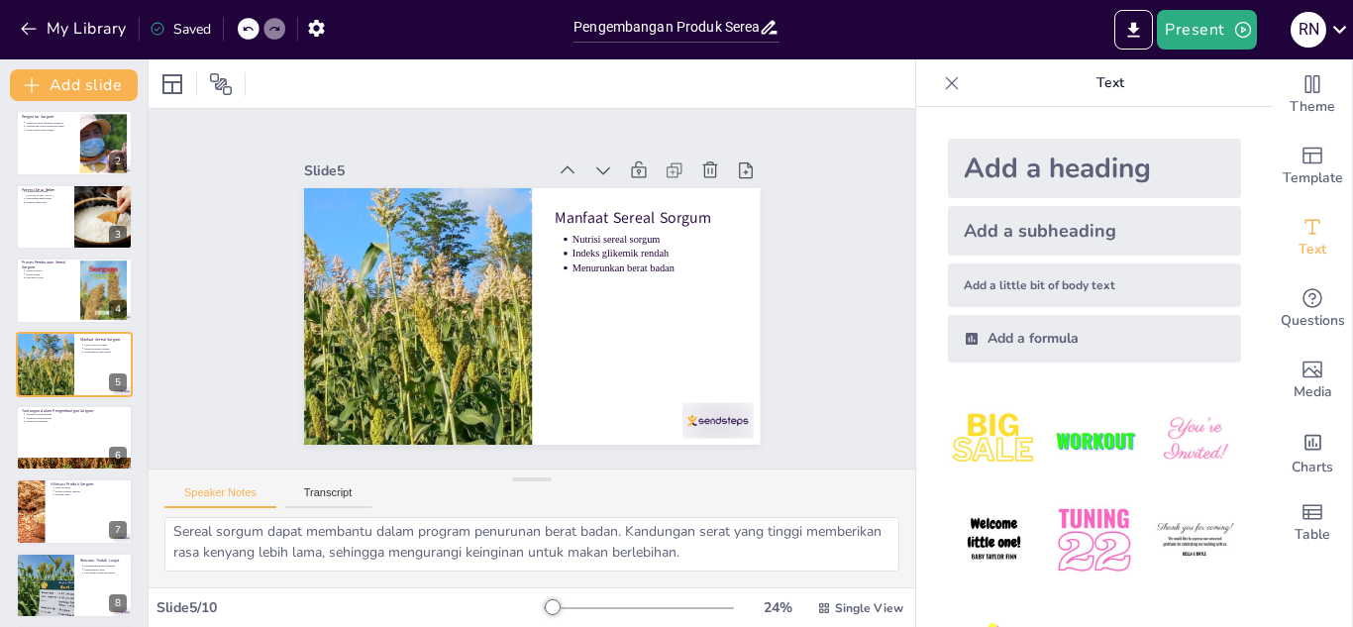
click at [77, 251] on div "INOVASI SEREAL SORGUM UNTUK MENINGKATKAN POTENSI DESA BEBER Presentasi ini memb…" at bounding box center [74, 401] width 148 height 729
click at [77, 284] on button at bounding box center [87, 275] width 24 height 24
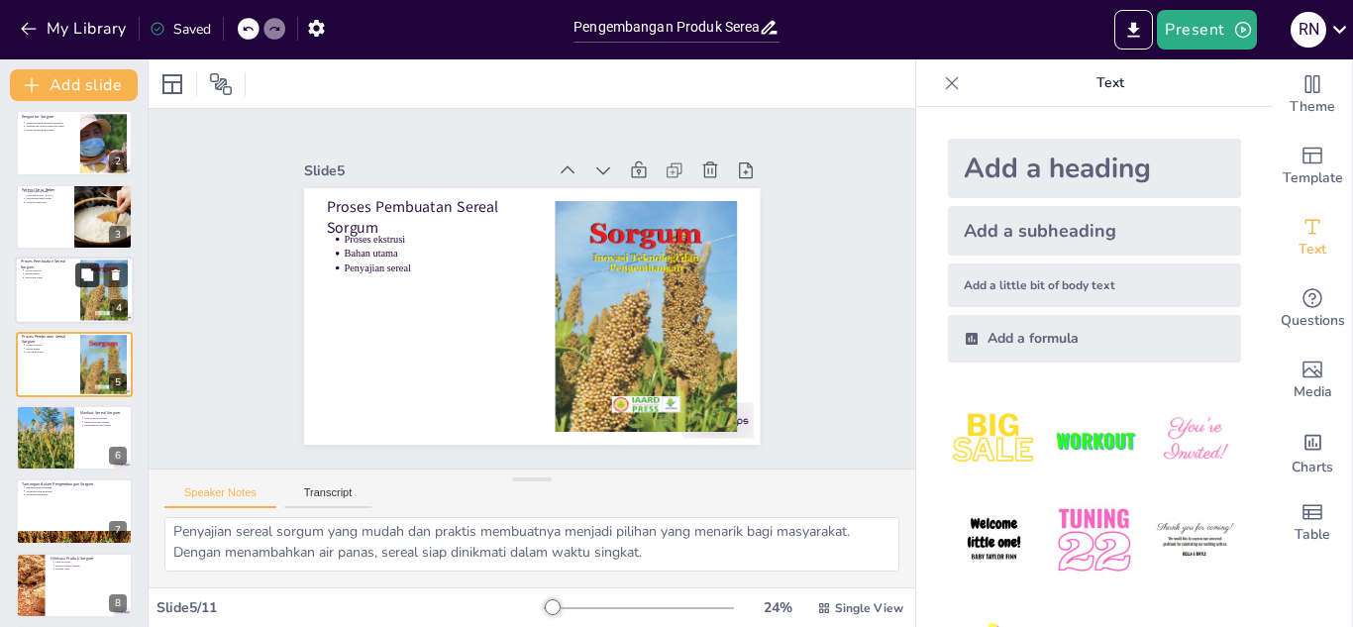
scroll to position [109, 0]
click at [67, 172] on div at bounding box center [74, 143] width 119 height 67
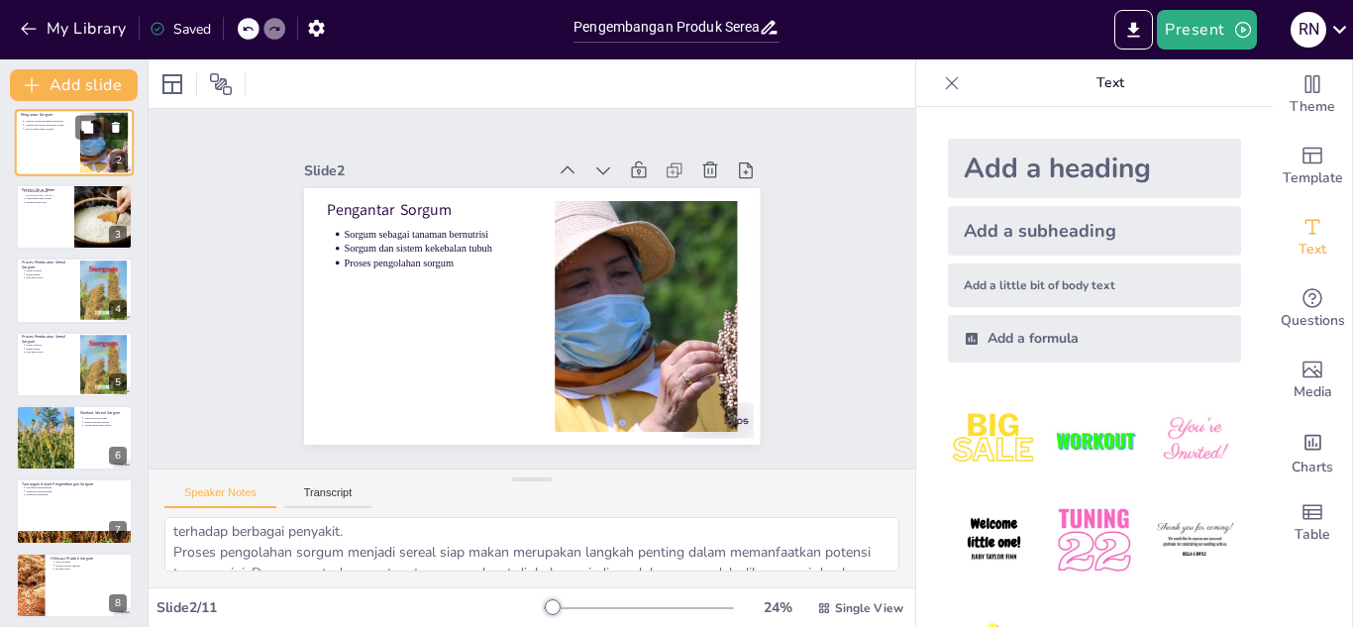
scroll to position [0, 0]
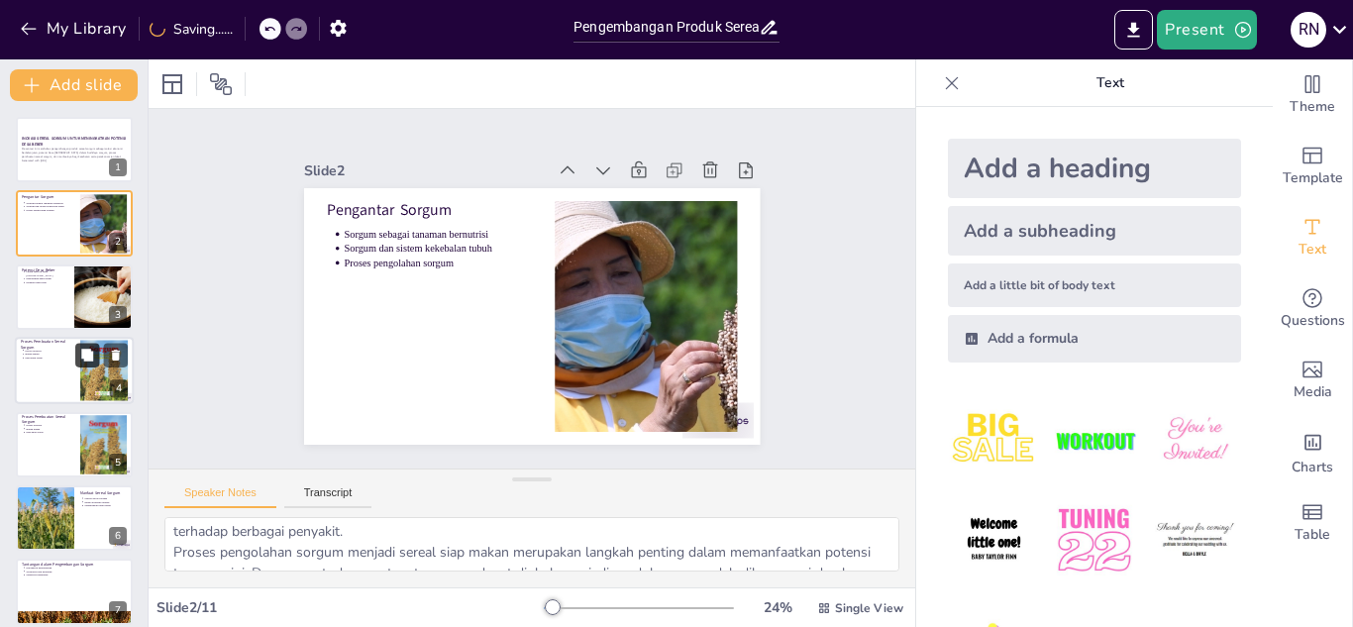
click at [89, 367] on div at bounding box center [104, 370] width 48 height 63
type textarea "Proses ekstrusi adalah metode yang efisien untuk mengolah sorgum menjadi sereal…"
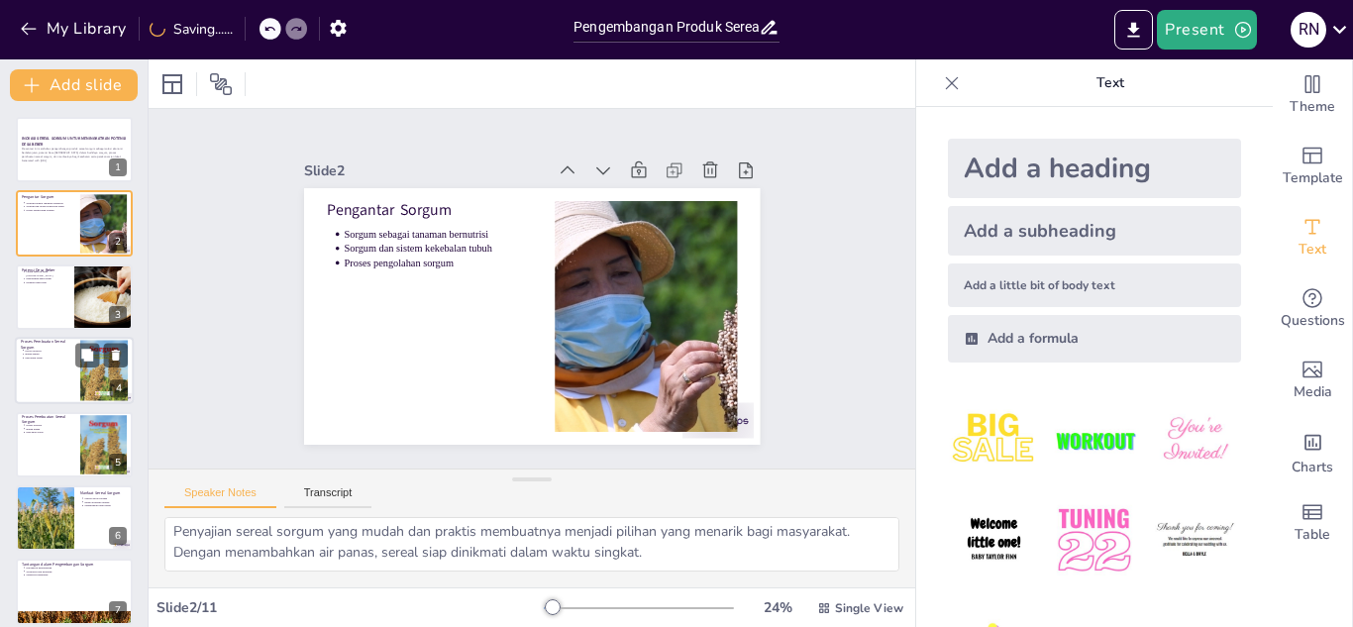
scroll to position [7, 0]
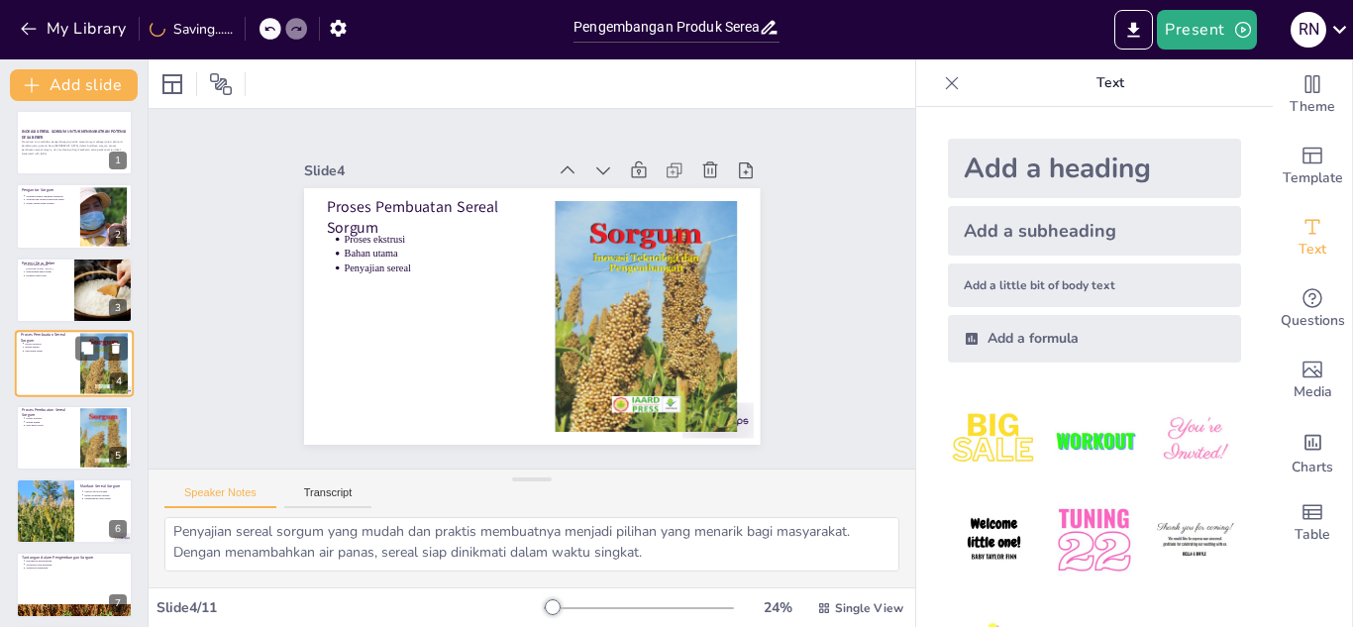
click at [89, 367] on div at bounding box center [104, 363] width 48 height 63
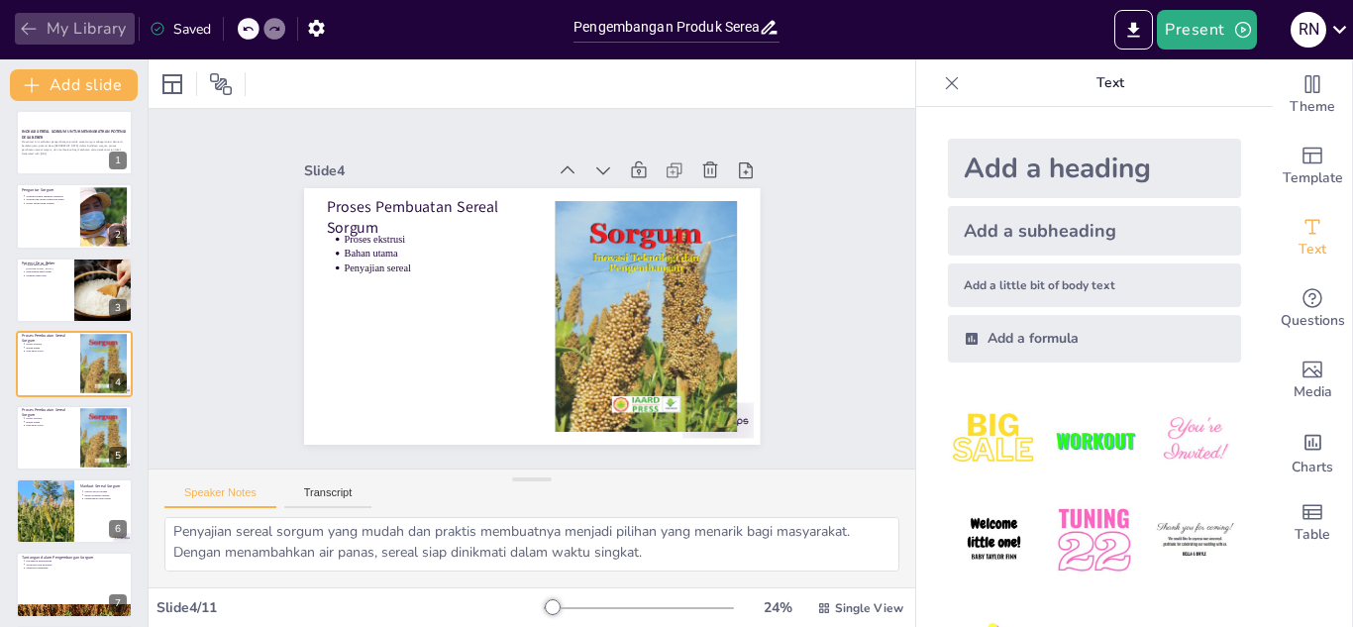
click at [31, 19] on icon "button" at bounding box center [29, 29] width 20 height 20
